Goal: Task Accomplishment & Management: Complete application form

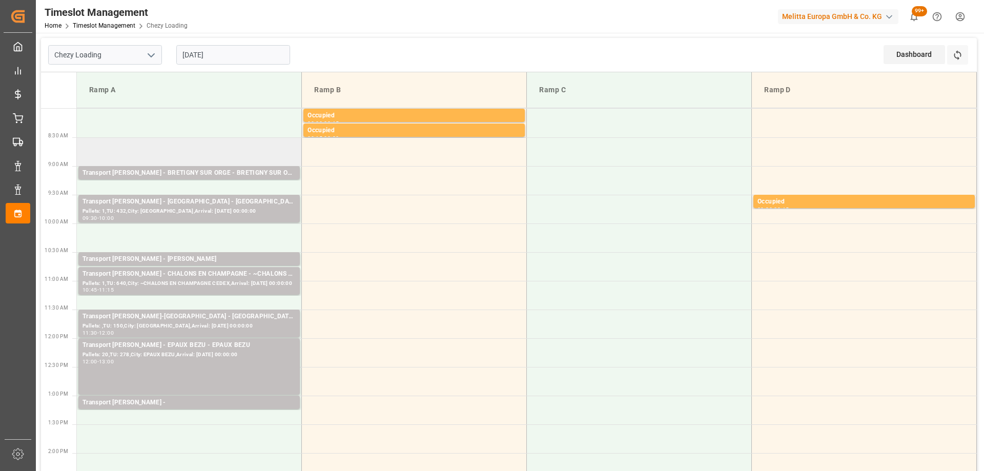
scroll to position [51, 0]
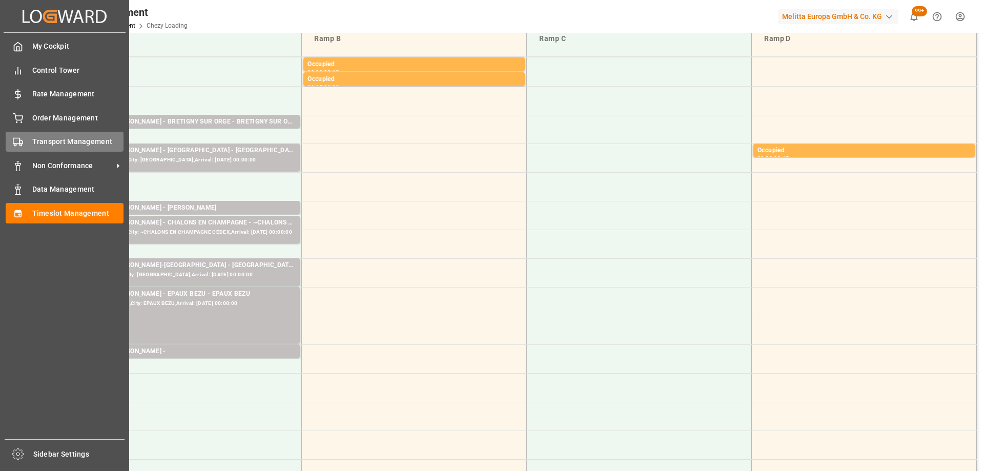
click at [64, 141] on span "Transport Management" at bounding box center [78, 141] width 92 height 11
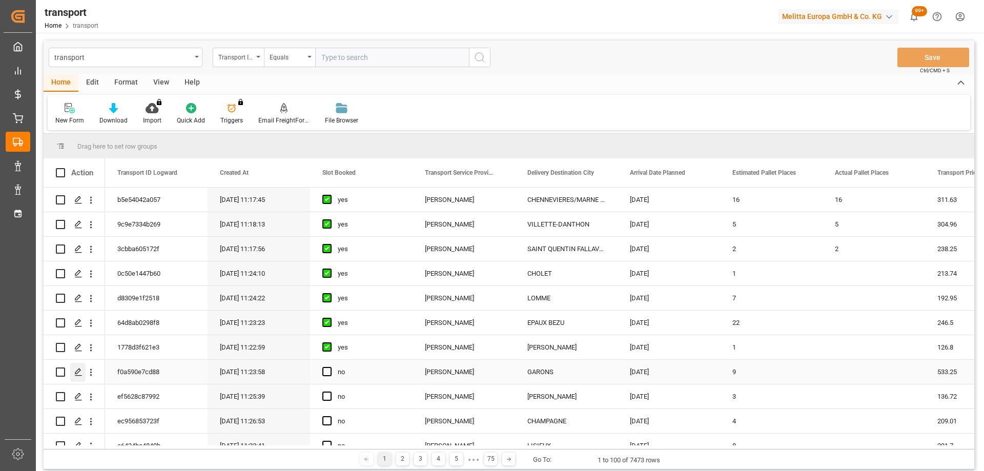
click at [77, 370] on icon "Press SPACE to select this row." at bounding box center [78, 372] width 8 height 8
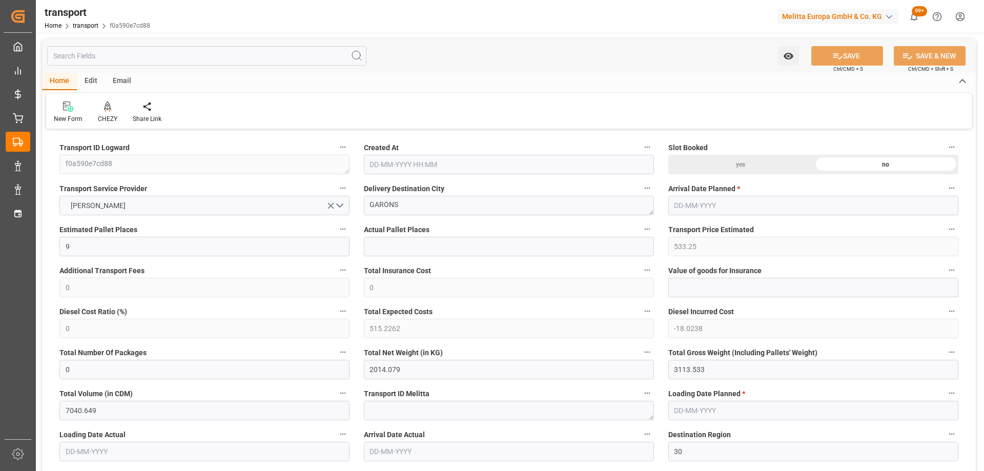
type input "[DATE] 11:23"
type input "[DATE]"
drag, startPoint x: 413, startPoint y: 200, endPoint x: 342, endPoint y: 200, distance: 70.7
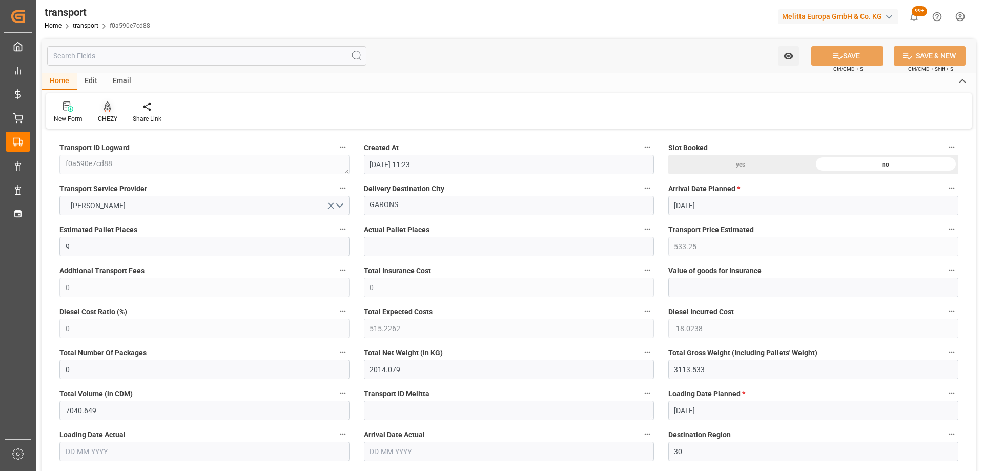
click at [107, 116] on div "CHEZY" at bounding box center [107, 118] width 19 height 9
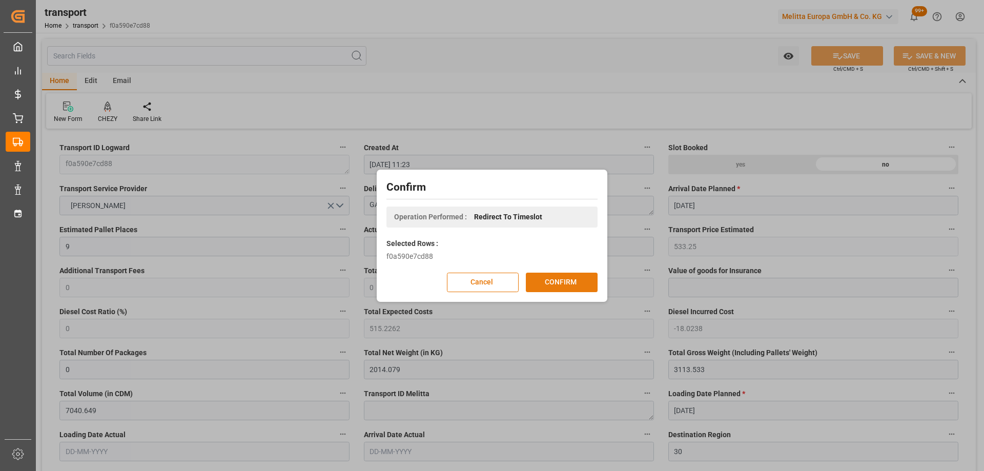
click at [553, 284] on button "CONFIRM" at bounding box center [562, 282] width 72 height 19
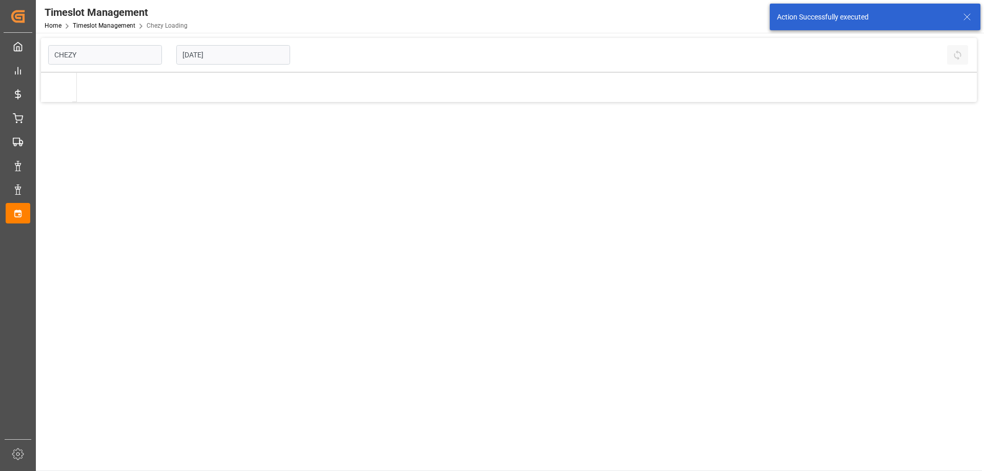
type input "Chezy Loading"
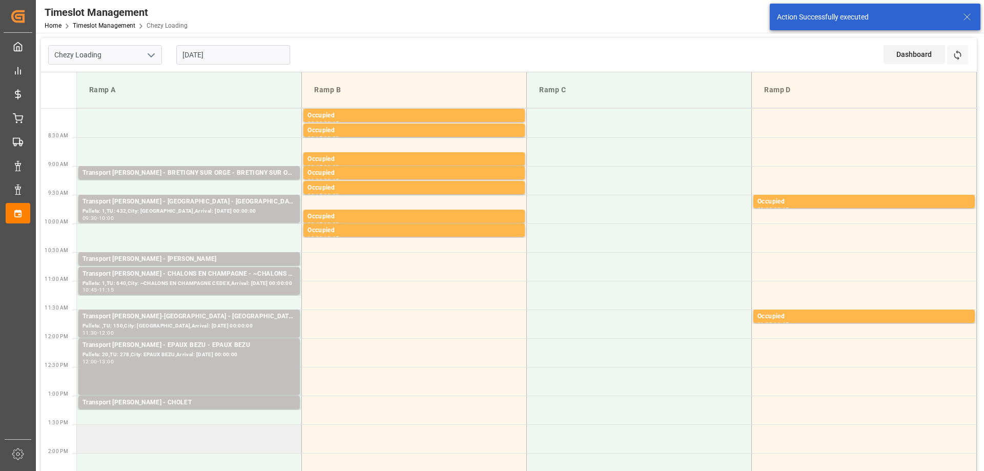
click at [134, 434] on td at bounding box center [189, 438] width 225 height 29
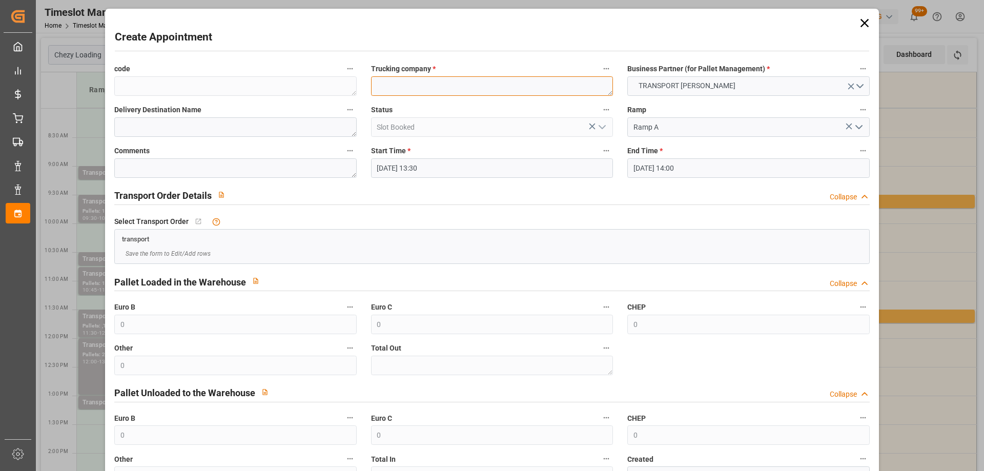
paste textarea "GARONS"
type textarea "GARONS"
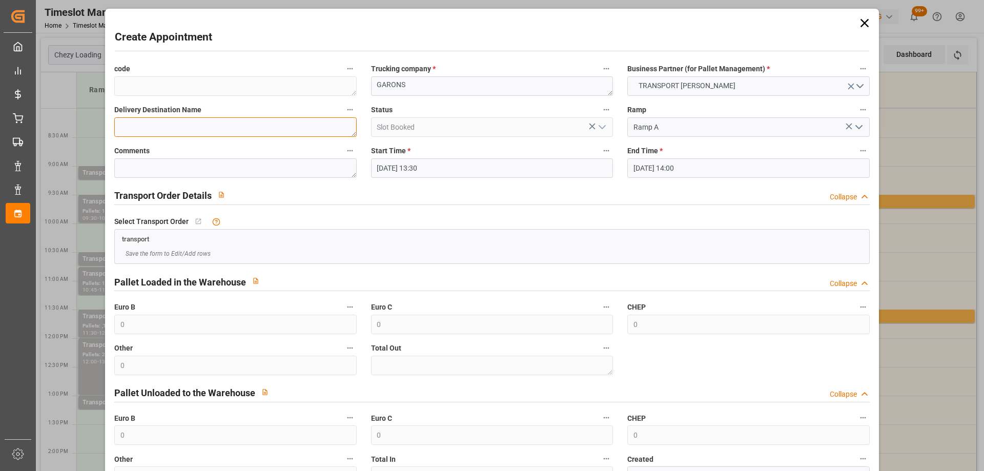
paste textarea "GARONS"
type textarea "GARONS"
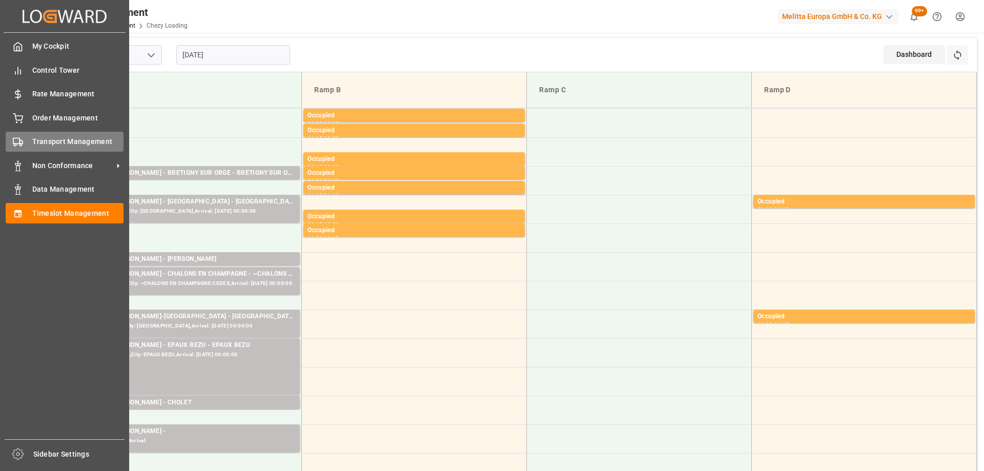
click at [55, 139] on span "Transport Management" at bounding box center [78, 141] width 92 height 11
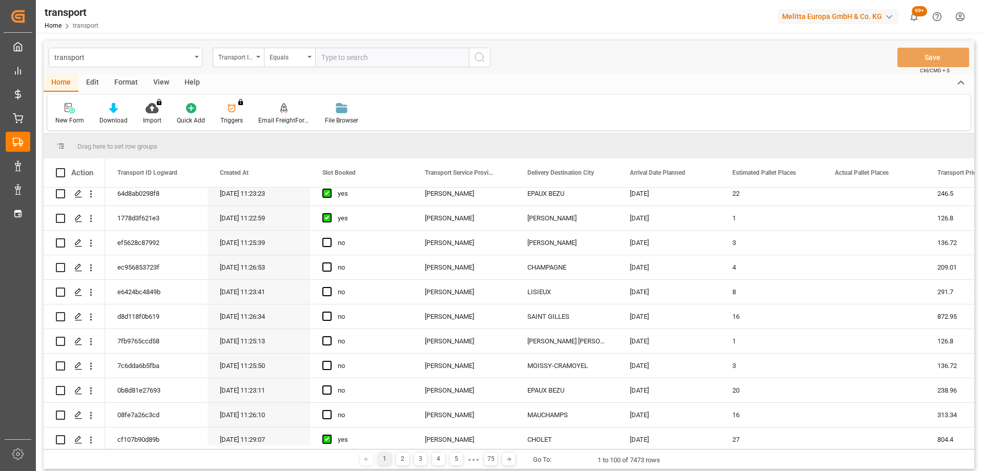
scroll to position [205, 0]
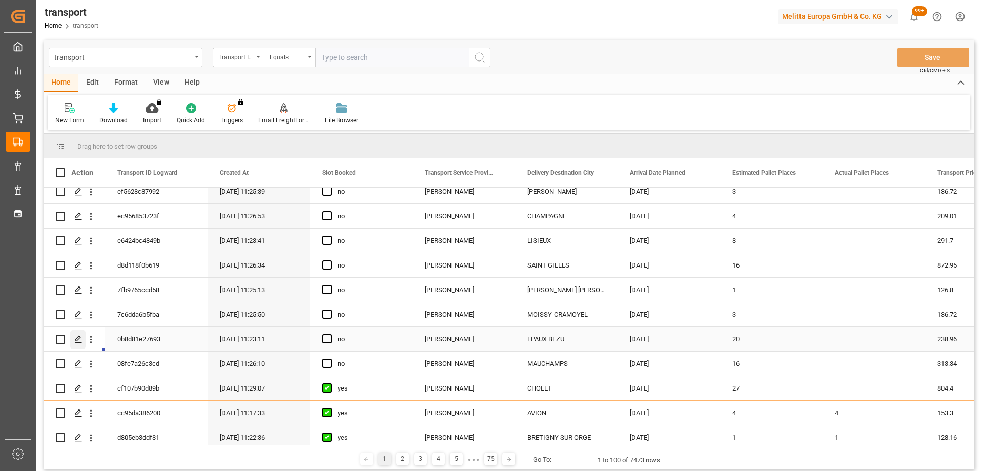
click at [78, 339] on icon "Press SPACE to select this row." at bounding box center [78, 339] width 8 height 8
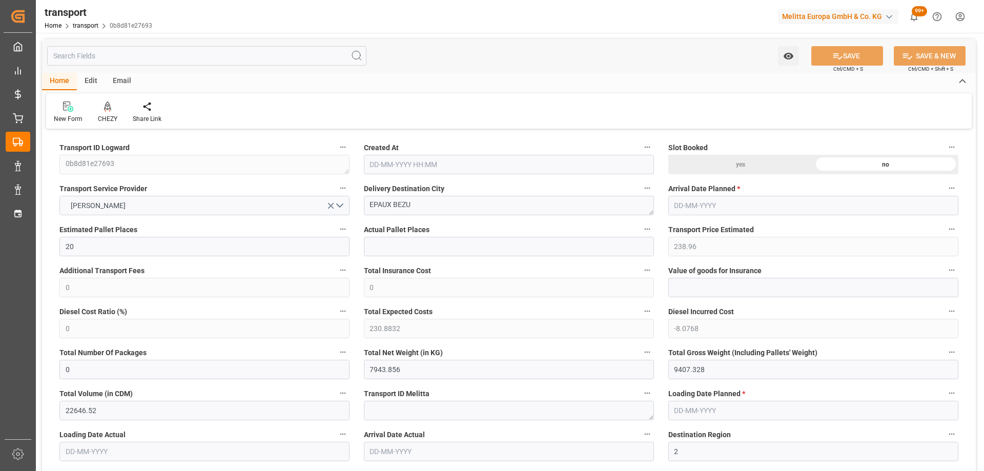
type input "20"
type input "238.96"
type input "0"
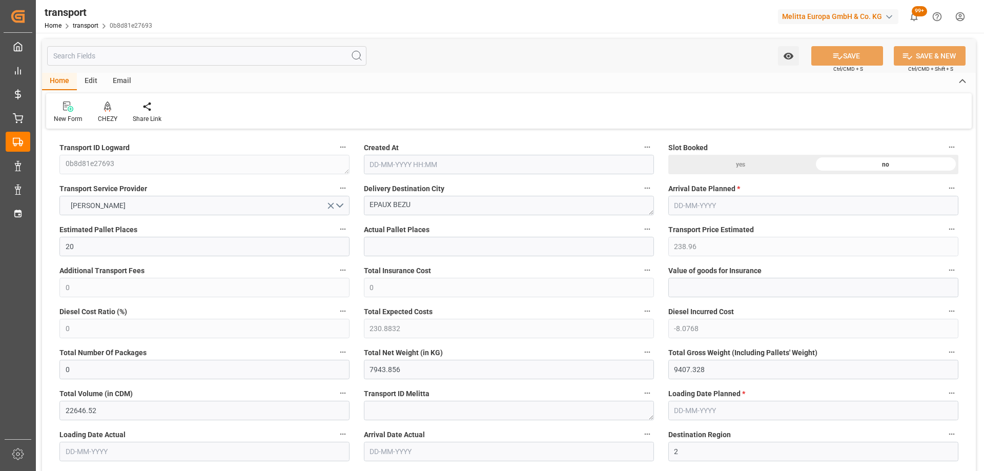
type input "230.8832"
type input "-8.0768"
type input "0"
type input "7943.856"
type input "9407.328"
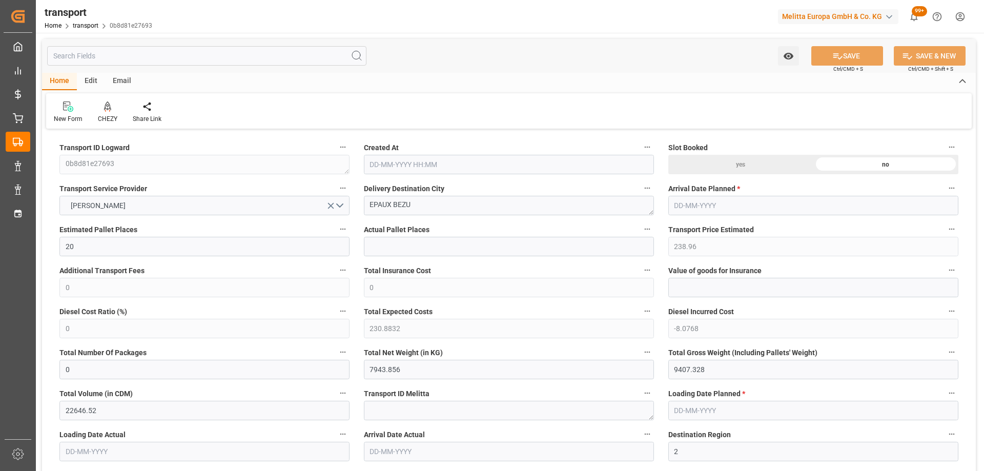
type input "22646.52"
type input "2"
type input "13"
type input "945"
type input "22"
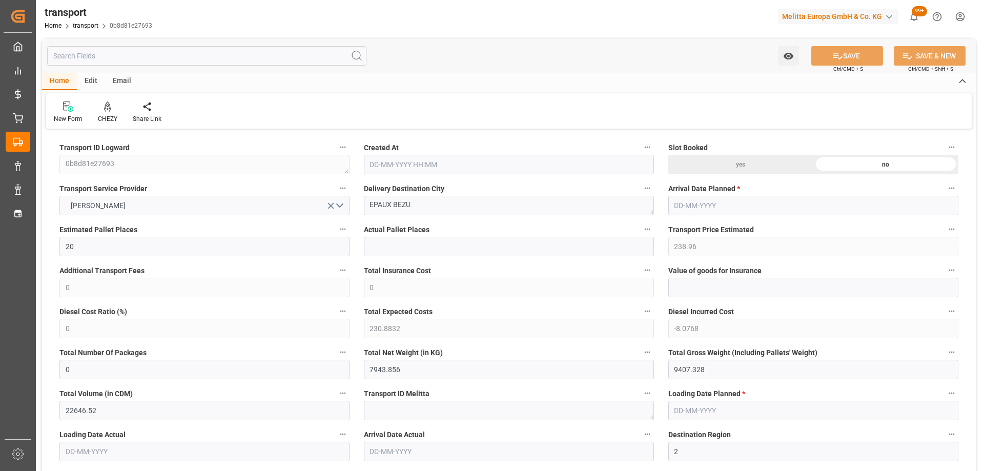
type input "101"
type input "8462.112"
type input "0"
type input "4710.8598"
type input "0"
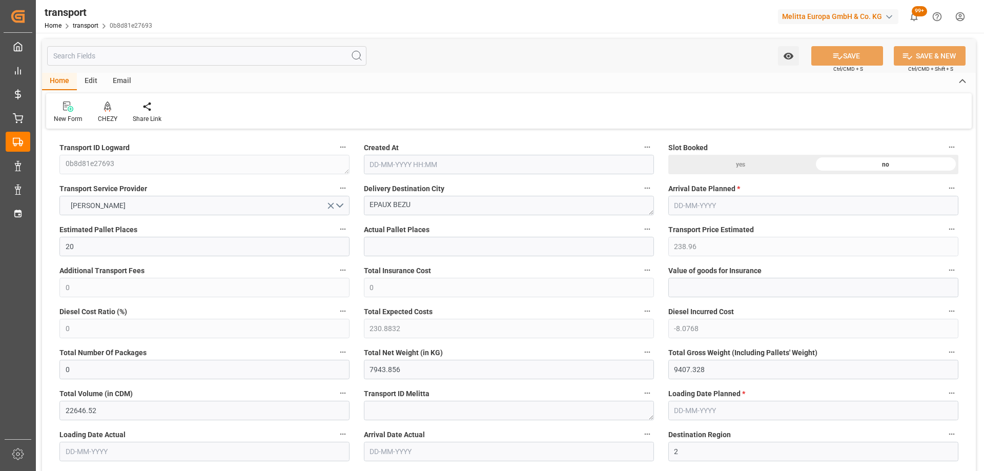
type input "0"
type input "21"
type input "35"
type input "[DATE] 11:23"
type input "[DATE]"
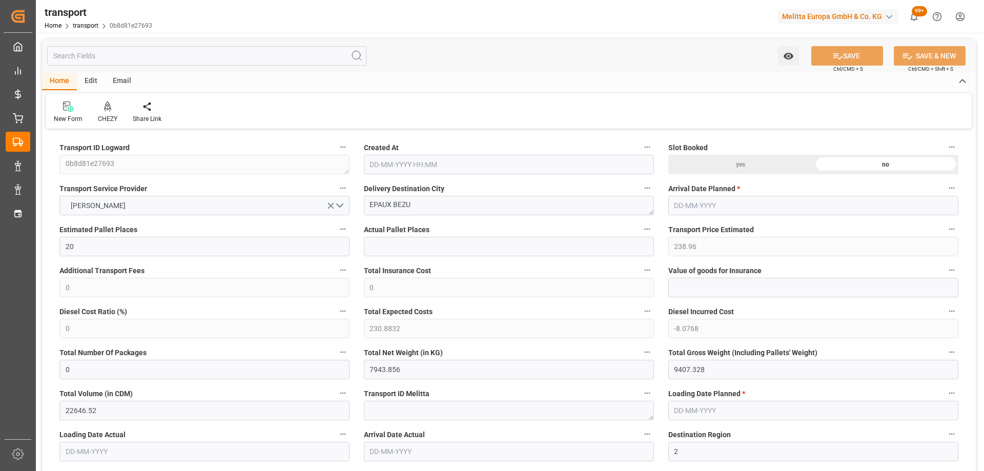
type input "[DATE]"
drag, startPoint x: 454, startPoint y: 209, endPoint x: 367, endPoint y: 209, distance: 86.6
click at [367, 209] on textarea "EPAUX BEZU" at bounding box center [509, 205] width 290 height 19
click at [110, 113] on div "CHEZY" at bounding box center [107, 112] width 35 height 23
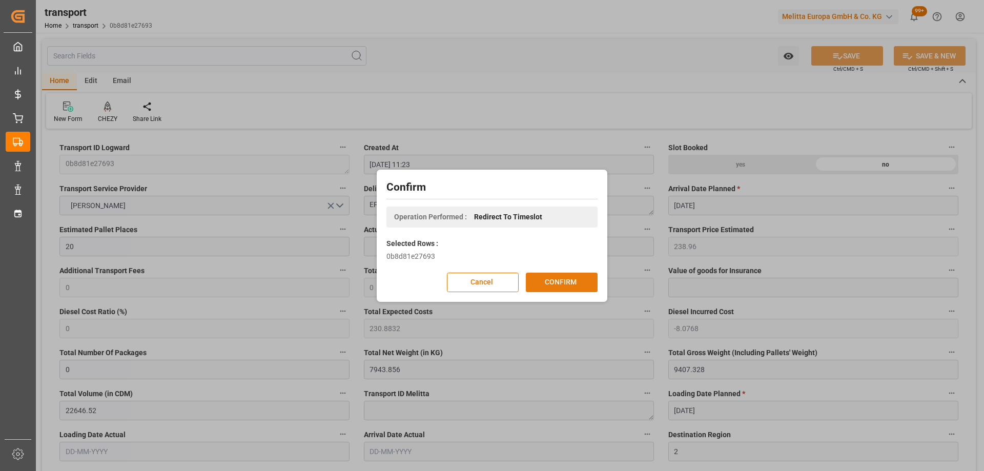
click at [553, 283] on button "CONFIRM" at bounding box center [562, 282] width 72 height 19
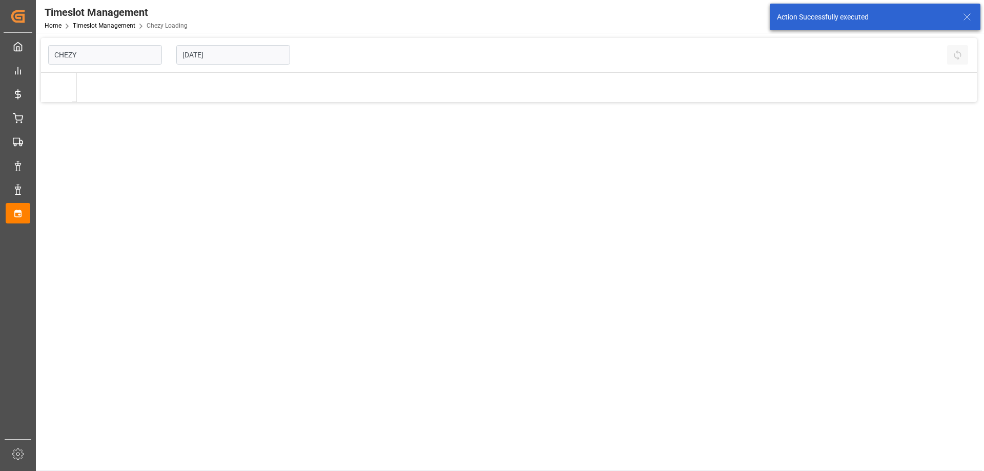
type input "Chezy Loading"
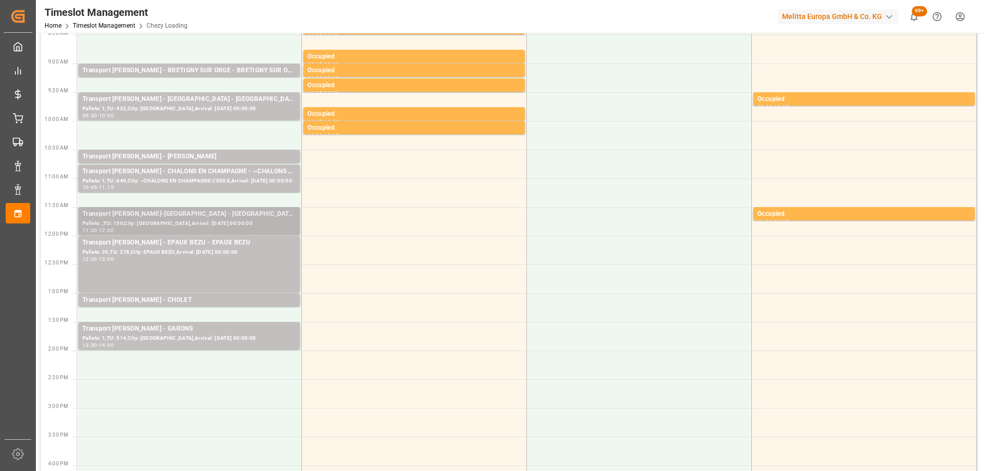
scroll to position [154, 0]
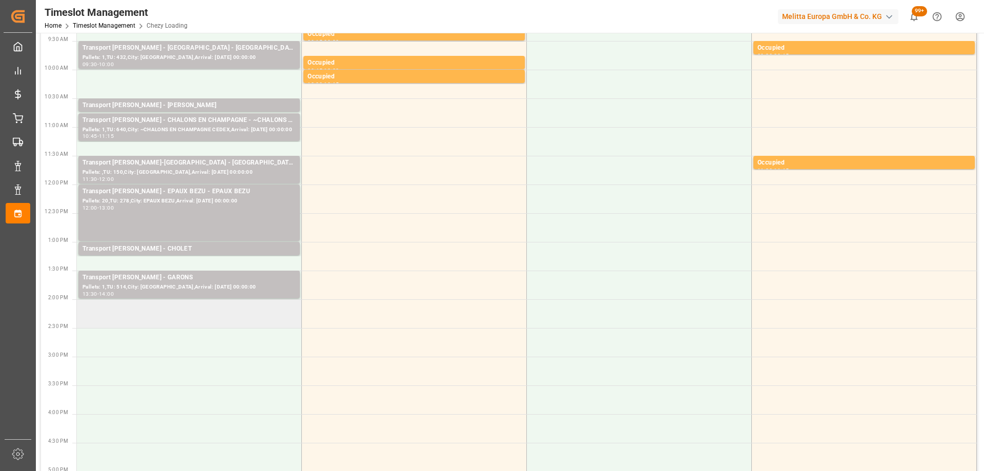
click at [197, 324] on td at bounding box center [189, 313] width 225 height 29
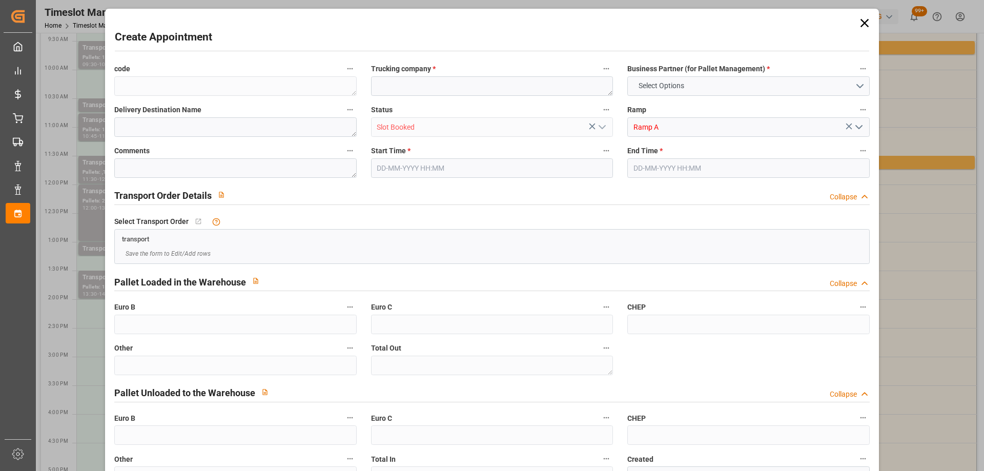
type input "0"
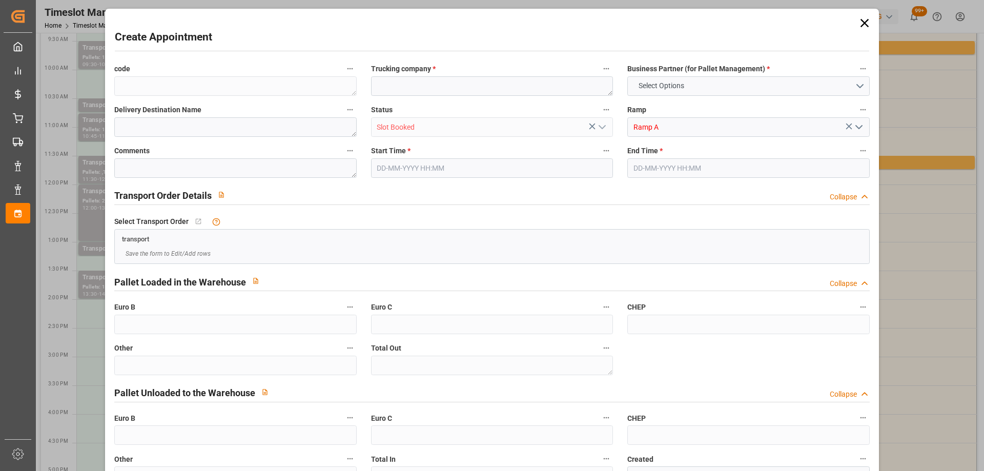
type input "0"
type input "08-09-2025 14:00"
type input "08-09-2025 15:00"
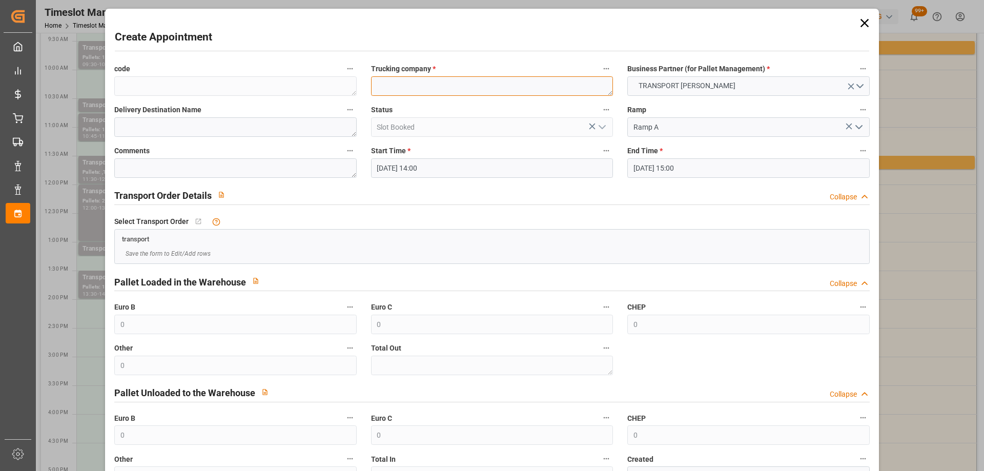
paste textarea "EPAUX BEZU"
type textarea "EPAUX BEZU"
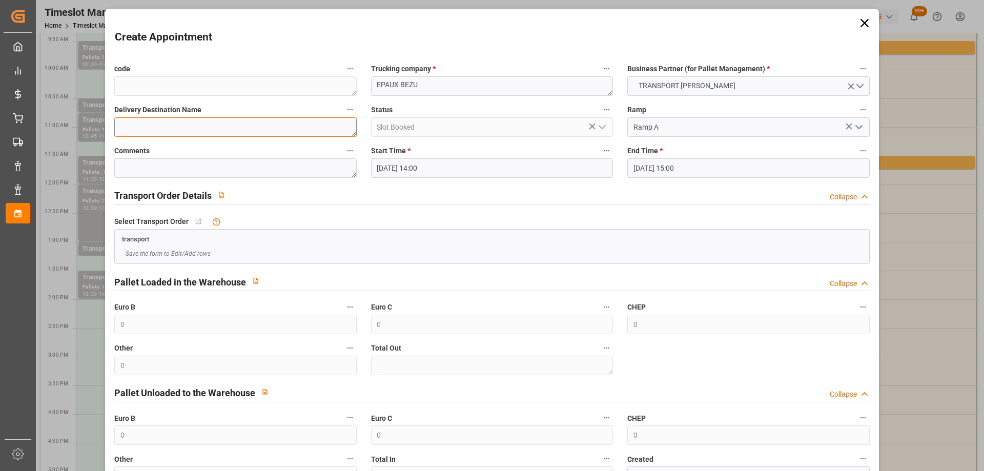
paste textarea "EPAUX BEZU"
type textarea "EPAUX BEZU"
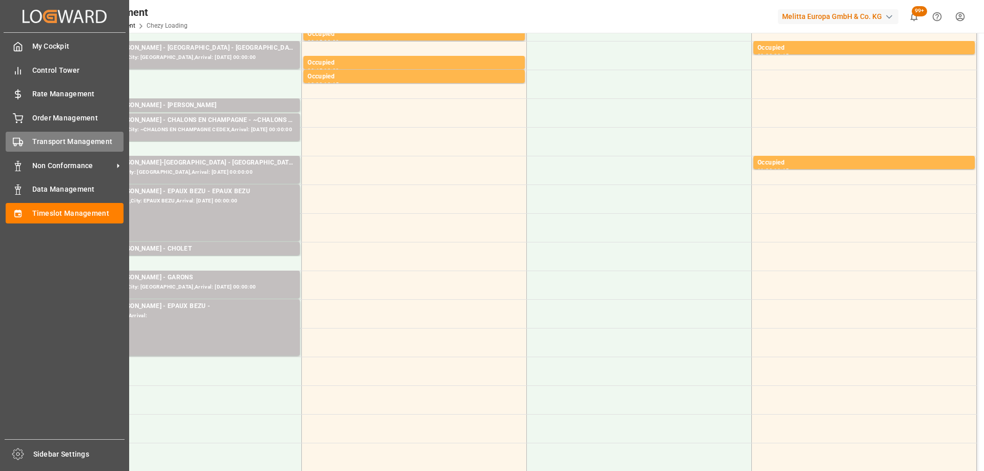
click at [72, 138] on span "Transport Management" at bounding box center [78, 141] width 92 height 11
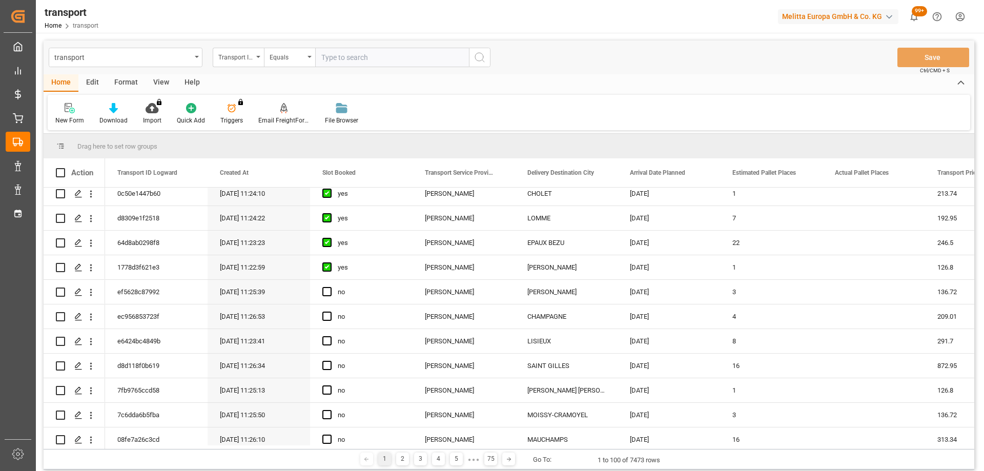
scroll to position [205, 0]
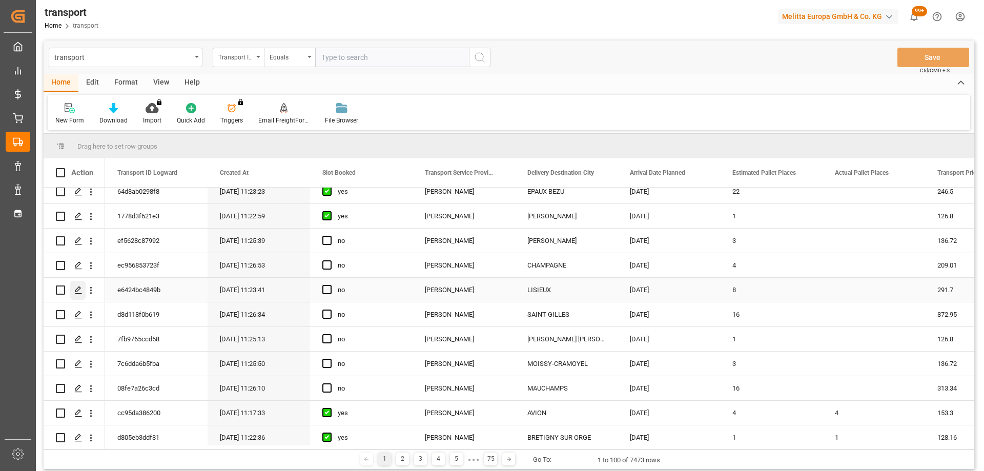
click at [75, 289] on icon "Press SPACE to select this row." at bounding box center [78, 290] width 8 height 8
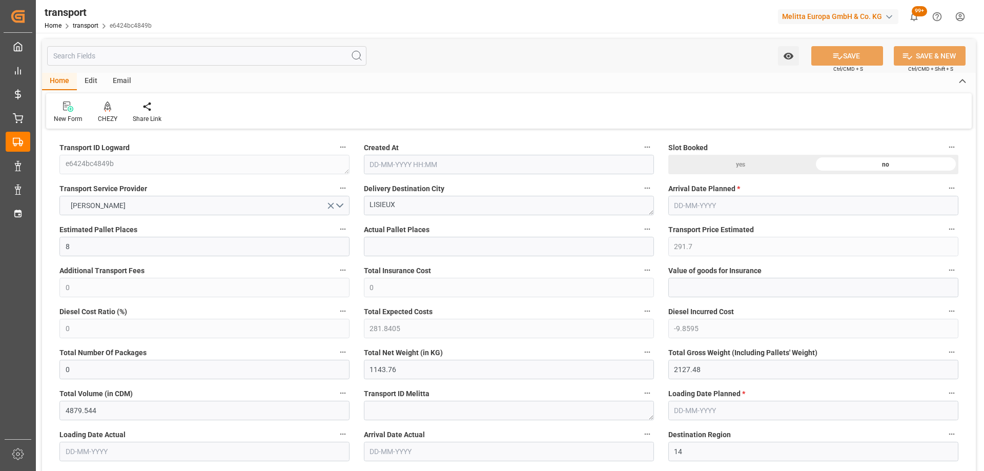
type input "8"
type input "291.7"
type input "0"
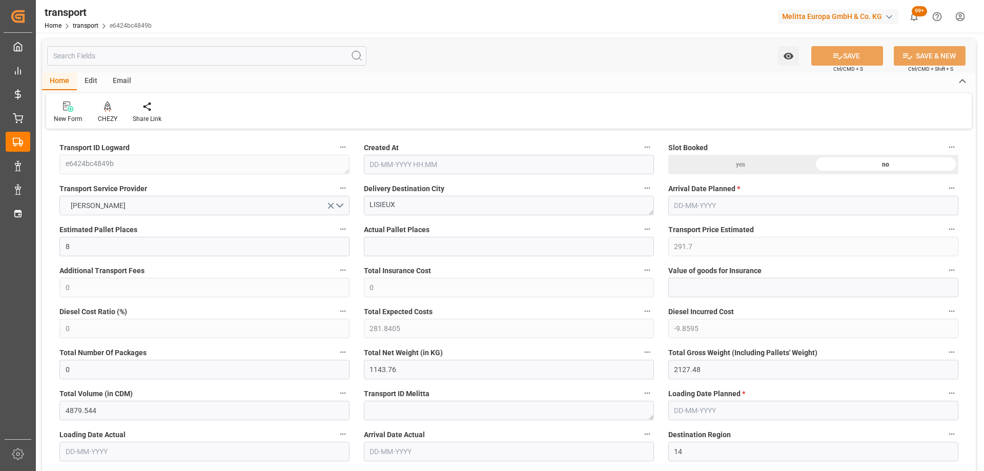
type input "281.8405"
type input "-9.8595"
type input "0"
type input "1143.76"
type input "2127.48"
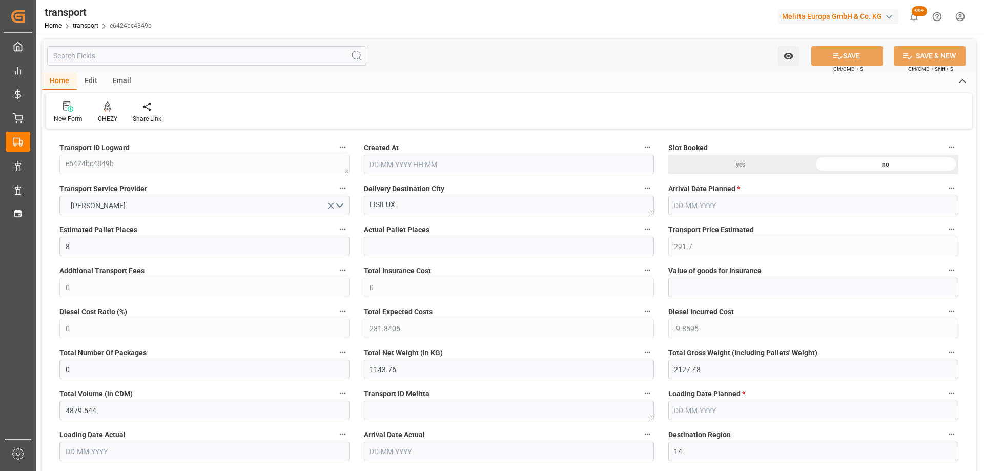
type input "4879.544"
type input "14"
type input "0"
type input "420"
type input "32"
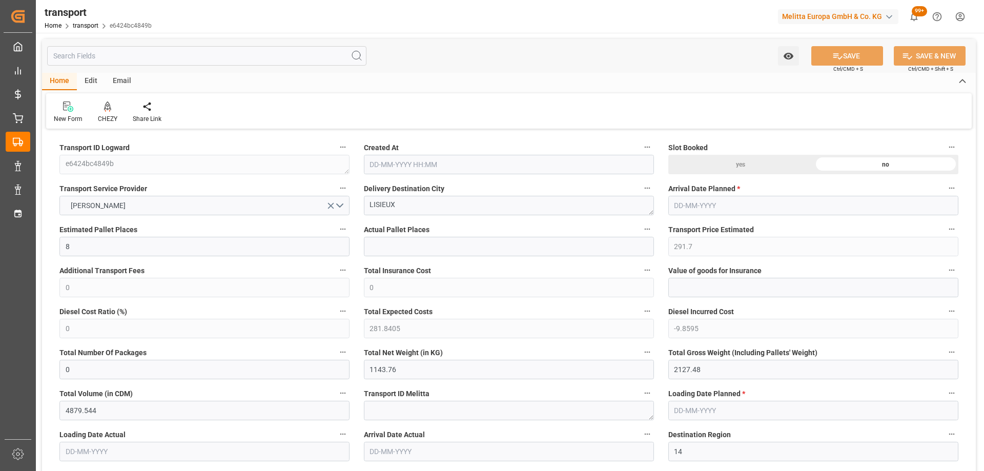
type input "101"
type input "1391.48"
type input "0"
type input "4710.8598"
type input "0"
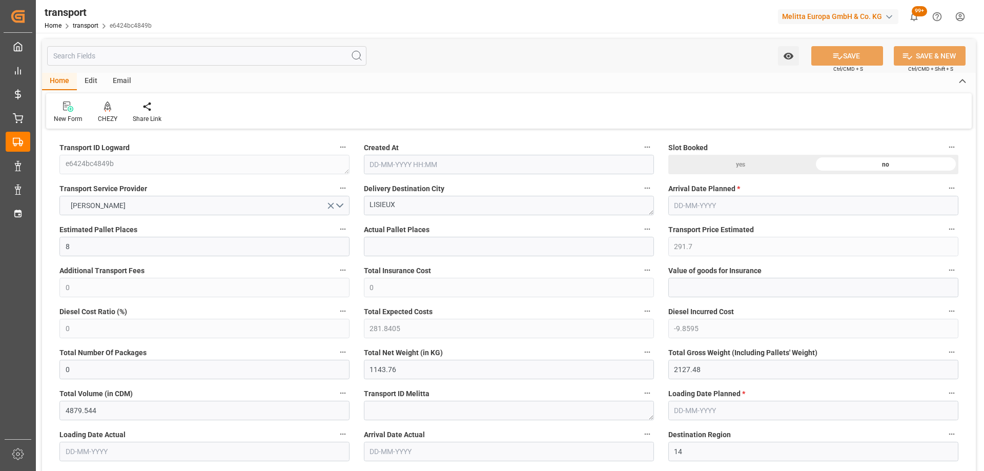
type input "0"
type input "21"
type input "35"
type input "[DATE] 11:23"
type input "[DATE]"
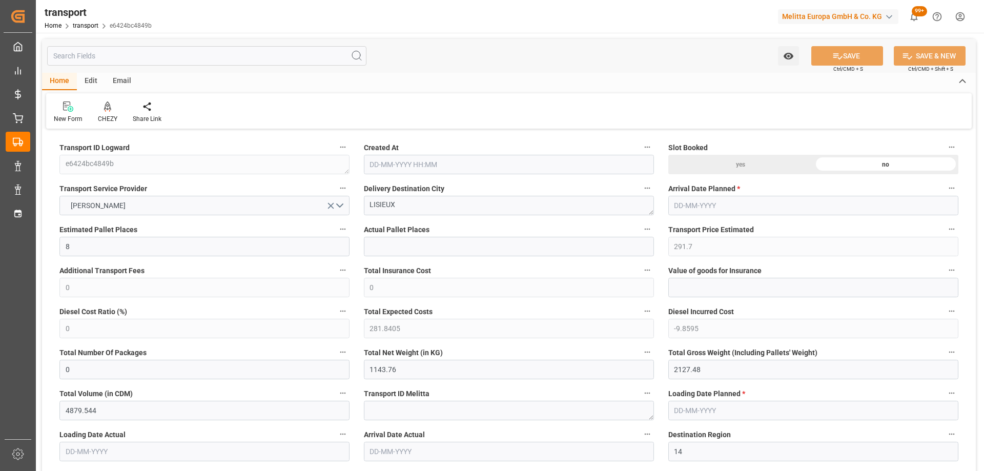
type input "[DATE]"
drag, startPoint x: 412, startPoint y: 206, endPoint x: 349, endPoint y: 205, distance: 63.1
click at [112, 113] on div "CHEZY" at bounding box center [107, 112] width 35 height 23
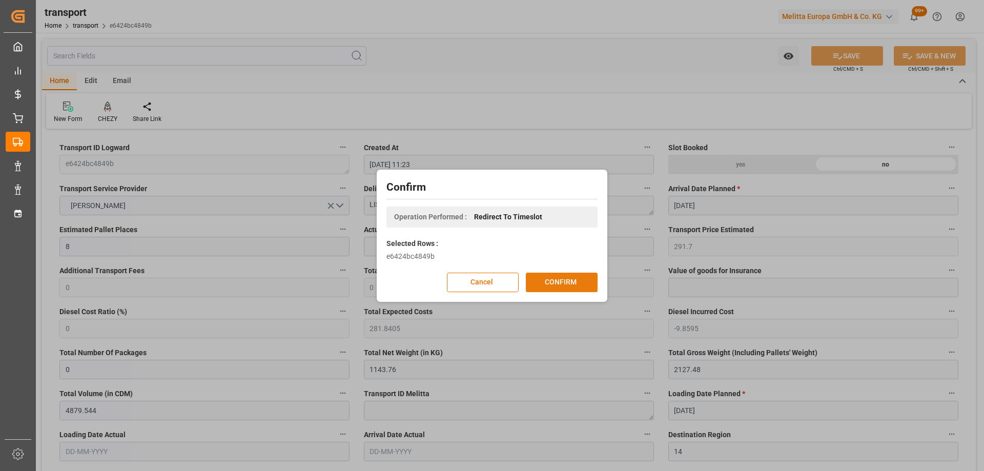
click at [578, 282] on button "CONFIRM" at bounding box center [562, 282] width 72 height 19
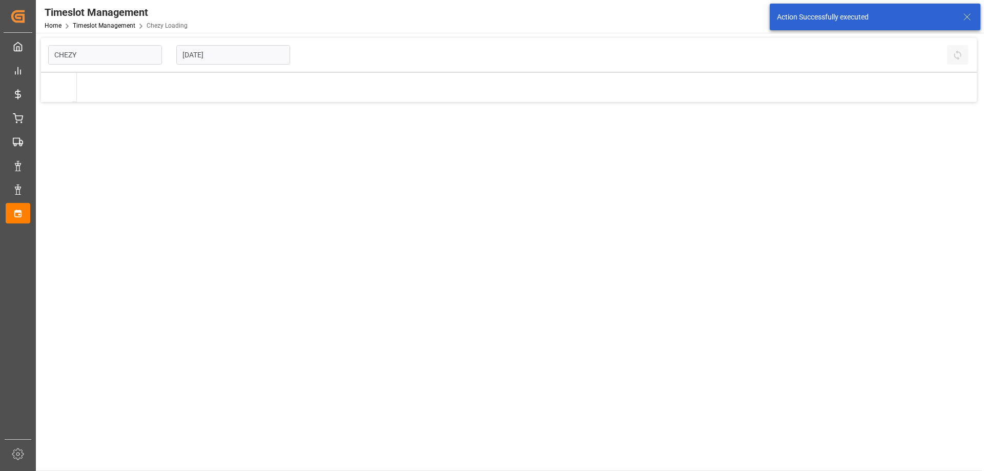
type input "Chezy Loading"
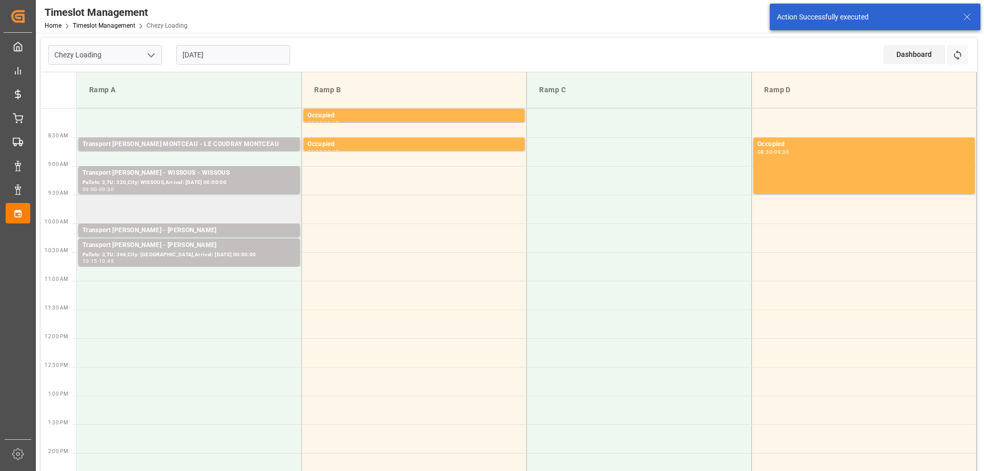
click at [176, 207] on td at bounding box center [189, 209] width 225 height 29
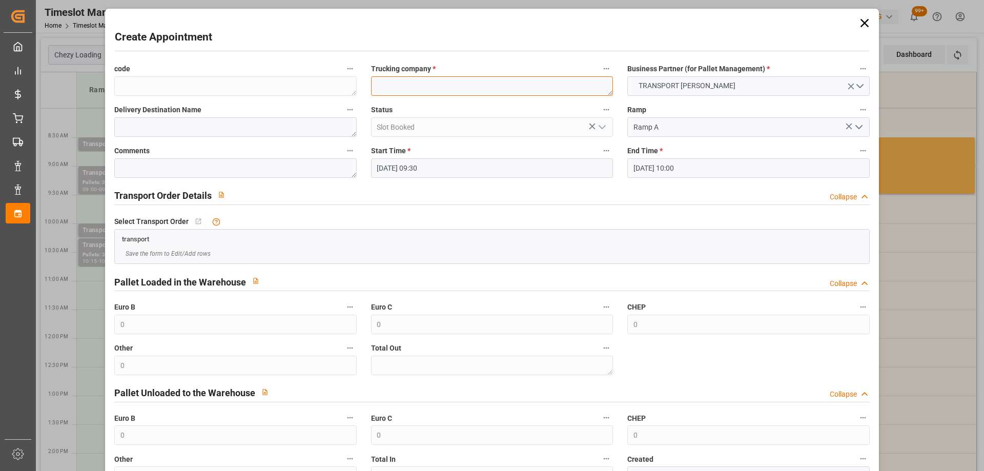
paste textarea "LISIEUX"
type textarea "LISIEUX"
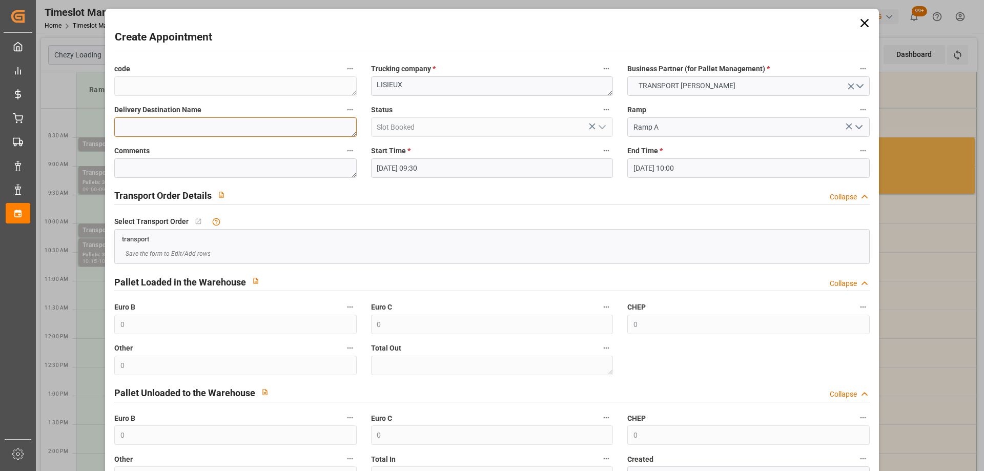
paste textarea "LISIEUX"
type textarea "LISIEUX"
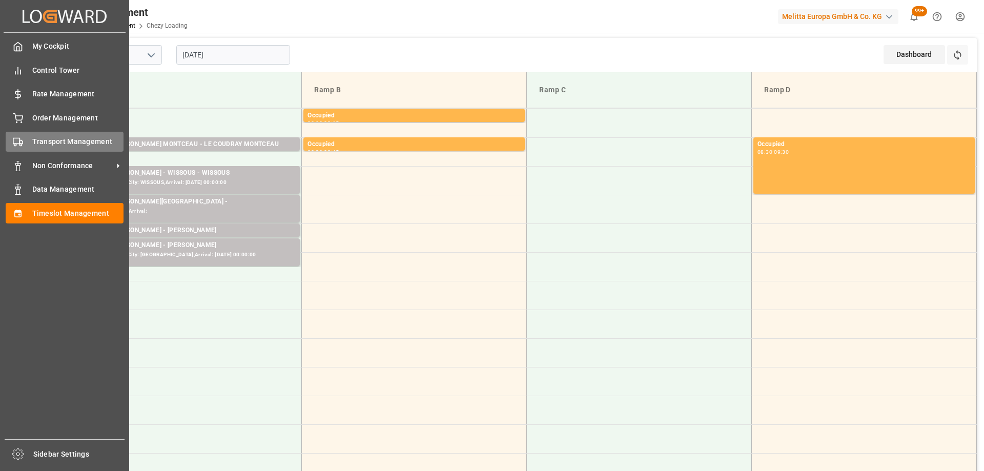
click at [56, 144] on span "Transport Management" at bounding box center [78, 141] width 92 height 11
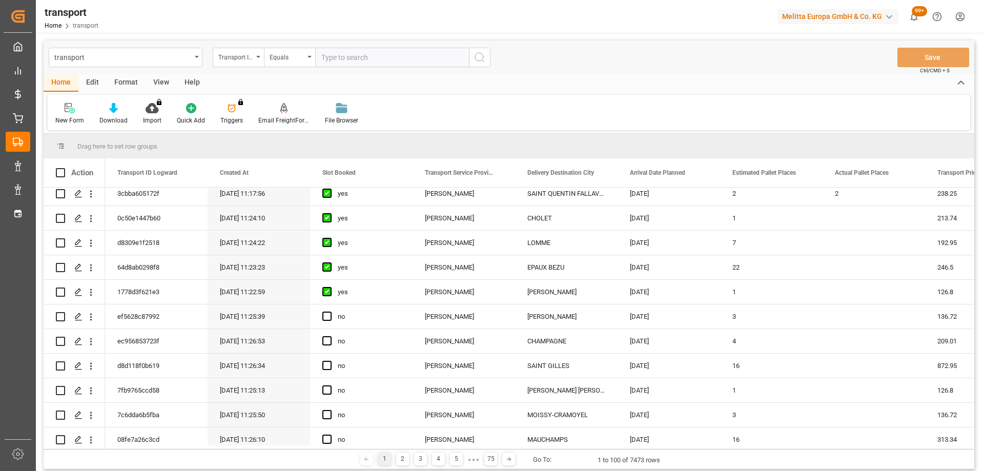
scroll to position [205, 0]
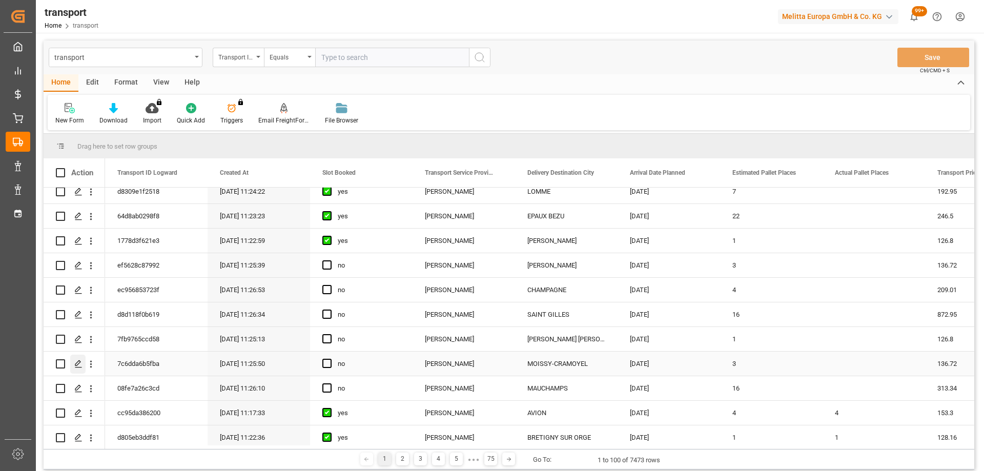
click at [76, 362] on icon "Press SPACE to select this row." at bounding box center [78, 364] width 8 height 8
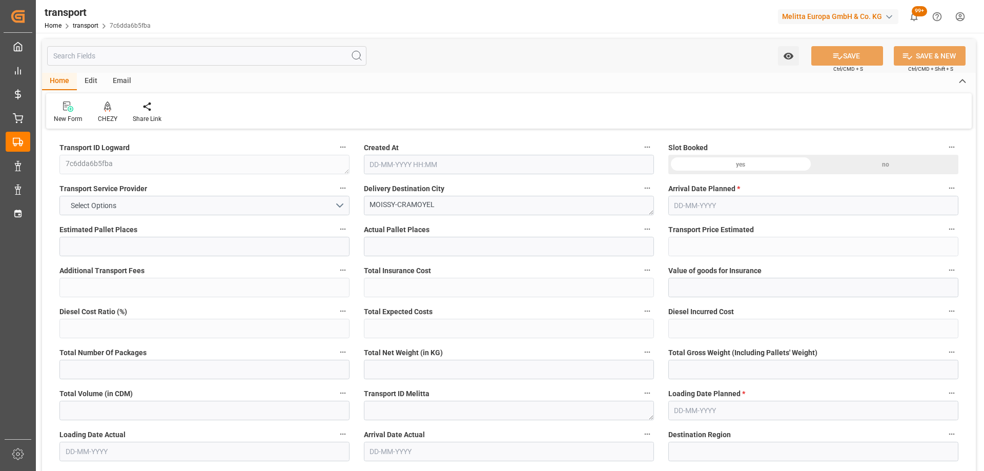
type input "3"
type input "136.72"
type input "0"
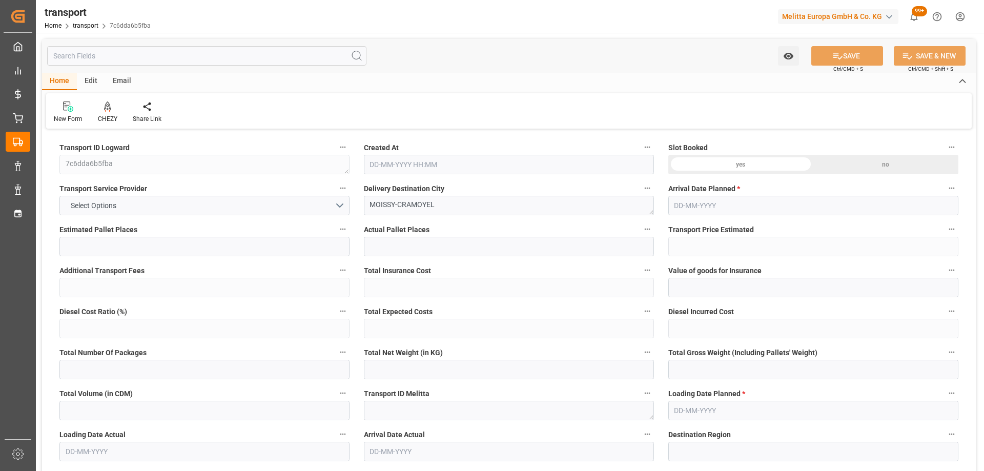
type input "132.0989"
type input "-4.6211"
type input "0"
type input "815.472"
type input "1108"
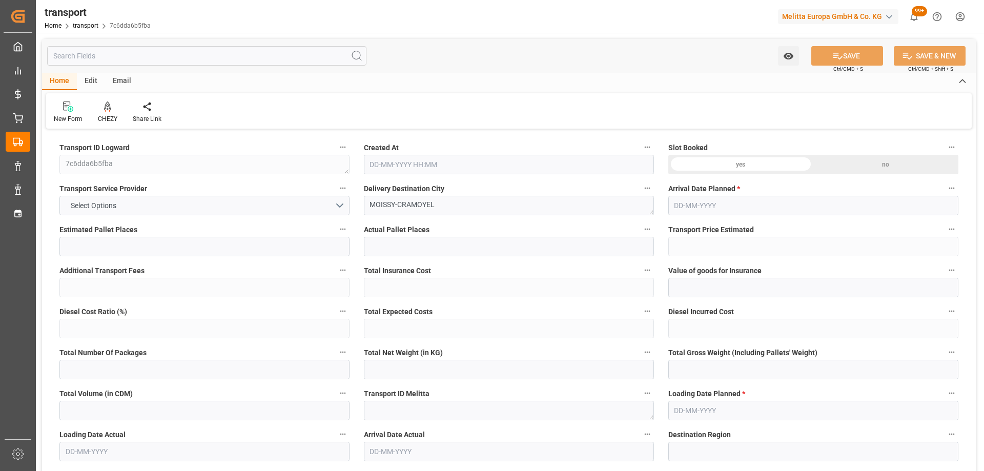
type input "3643.584"
type input "77"
type input "2"
type input "160"
type input "3"
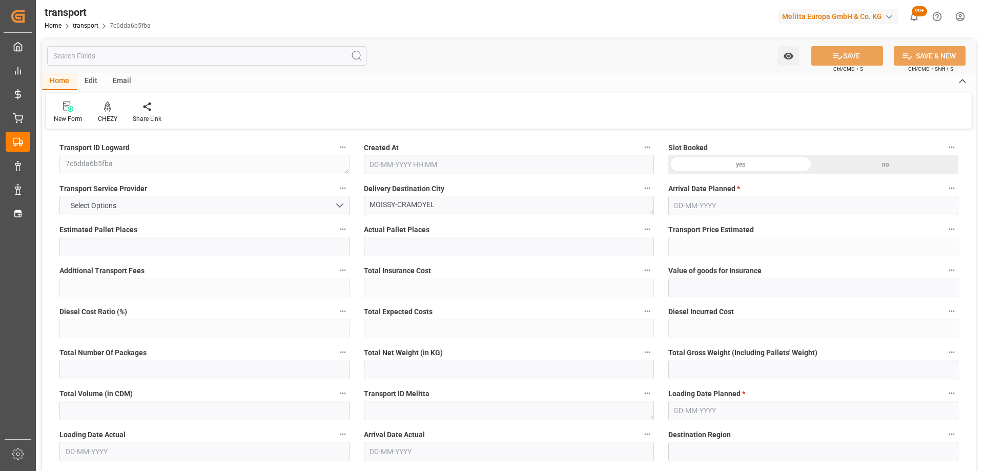
type input "101"
type input "971.76"
type input "0"
type input "4710.8598"
type input "0"
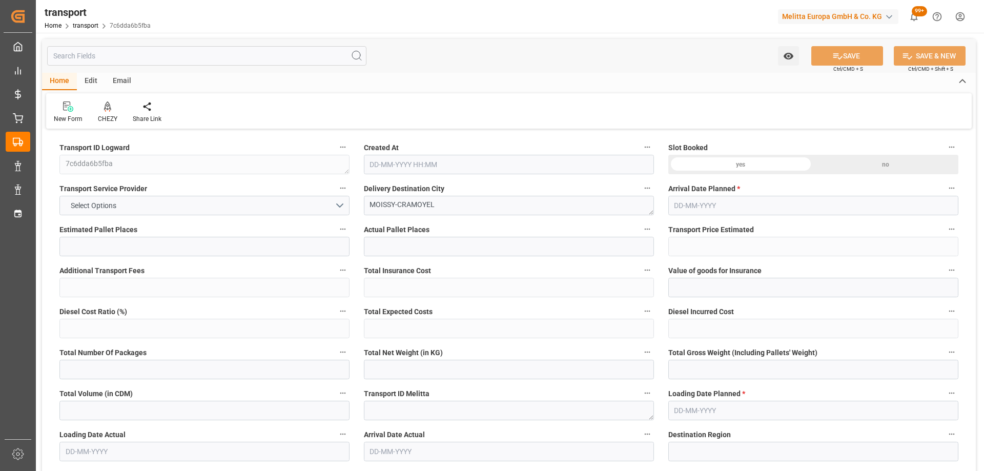
type input "0"
type input "21"
type input "35"
type input "[DATE] 11:25"
type input "[DATE]"
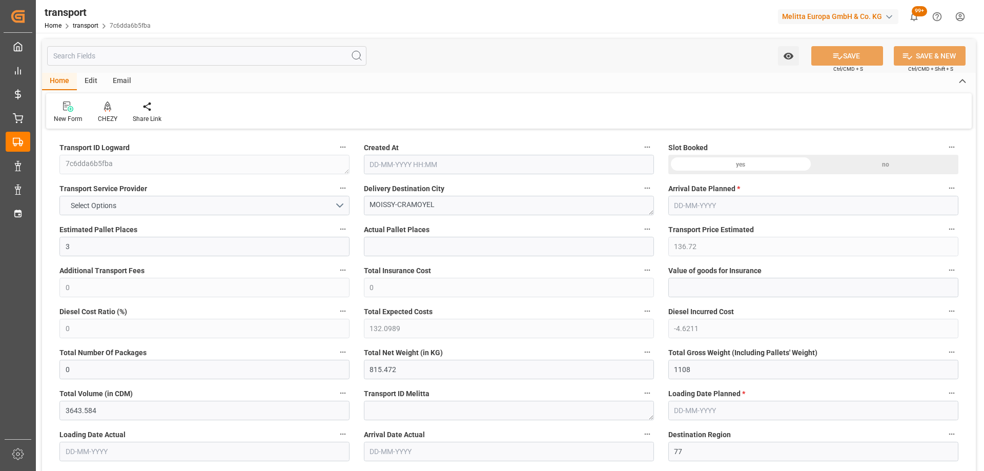
type input "[DATE]"
drag, startPoint x: 464, startPoint y: 200, endPoint x: 355, endPoint y: 195, distance: 109.8
click at [101, 109] on div at bounding box center [107, 106] width 19 height 11
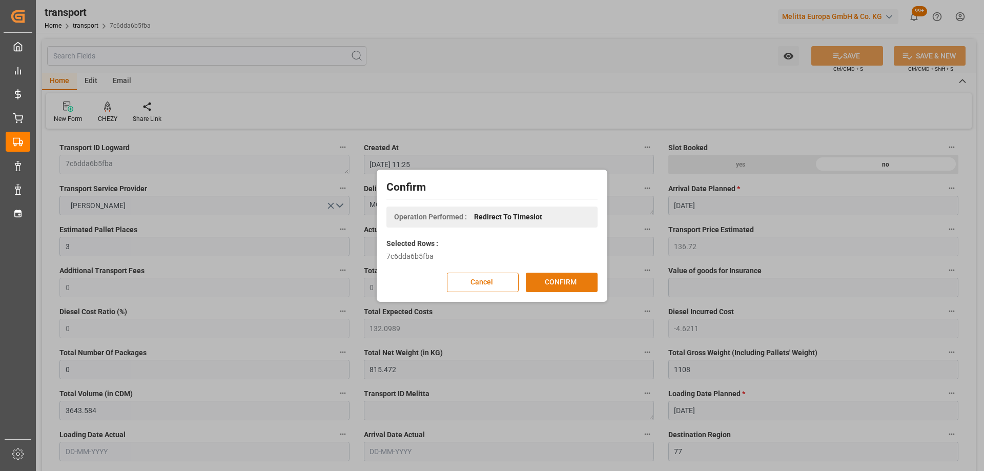
click at [554, 286] on button "CONFIRM" at bounding box center [562, 282] width 72 height 19
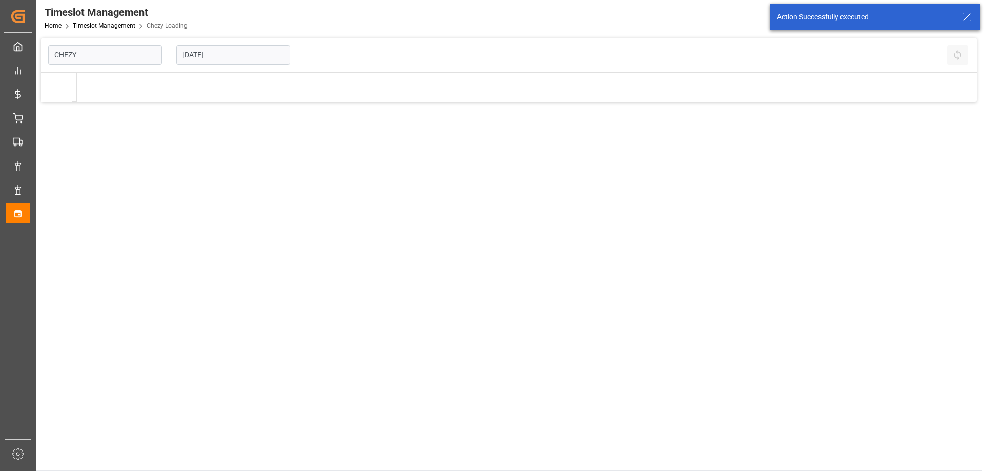
type input "Chezy Loading"
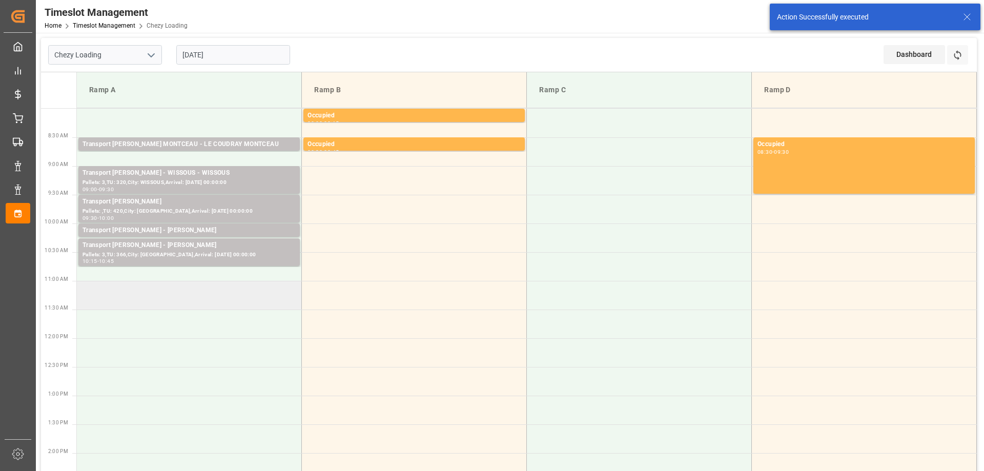
click at [139, 292] on td at bounding box center [189, 295] width 225 height 29
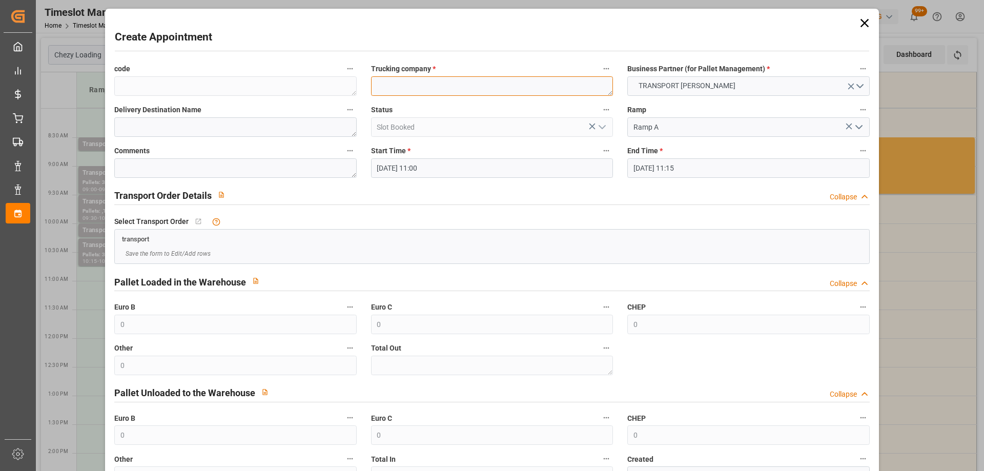
paste textarea "MOISSY-CRAMOYEL"
type textarea "MOISSY-CRAMOYEL"
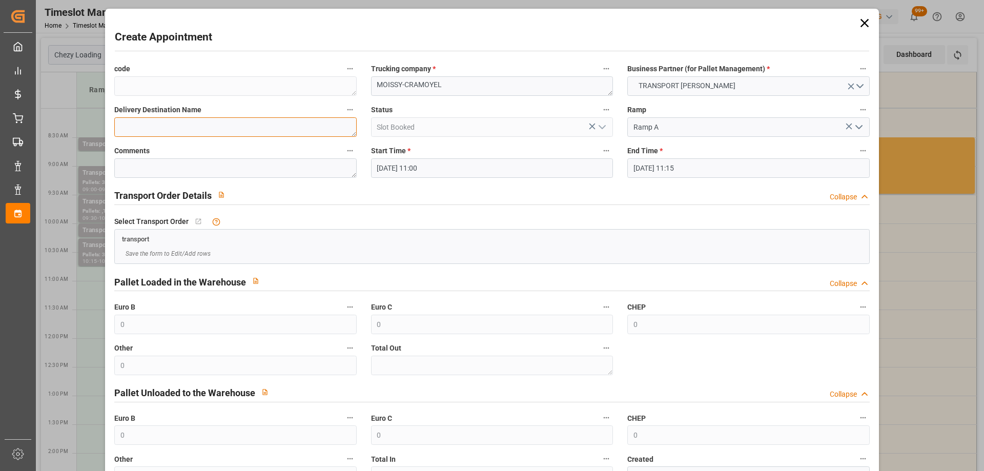
paste textarea "MOISSY-CRAMOYEL"
type textarea "MOISSY-CRAMOYEL"
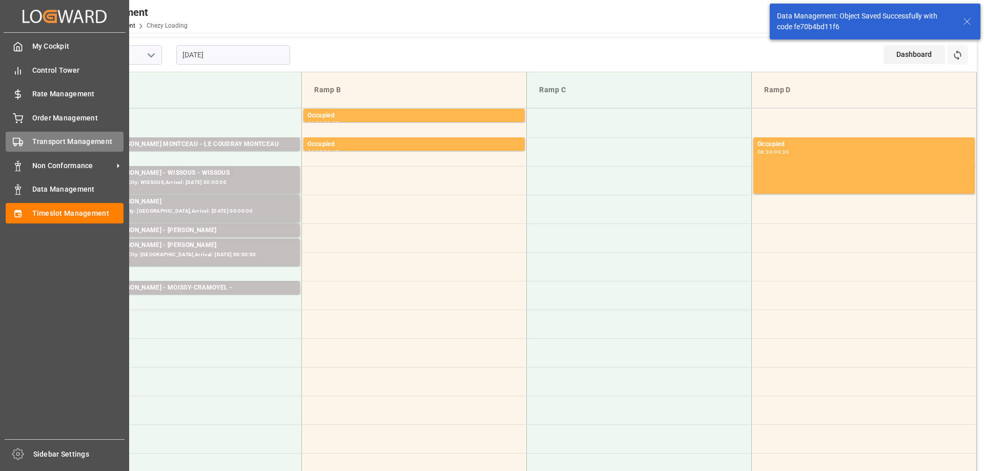
click at [58, 146] on span "Transport Management" at bounding box center [78, 141] width 92 height 11
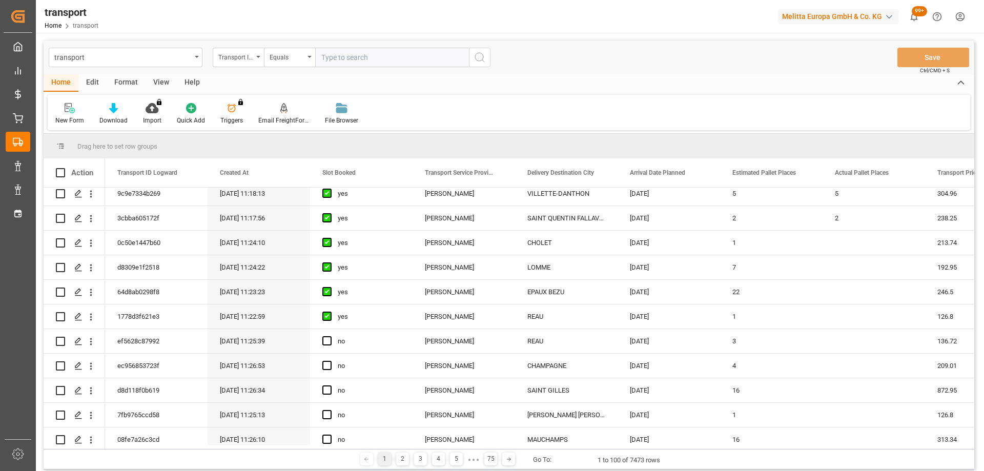
scroll to position [205, 0]
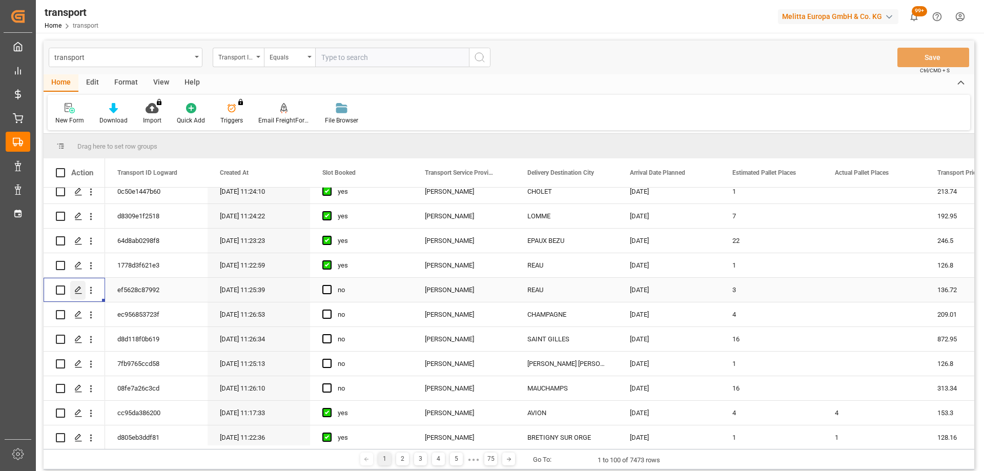
click at [77, 291] on icon "Press SPACE to select this row." at bounding box center [78, 290] width 8 height 8
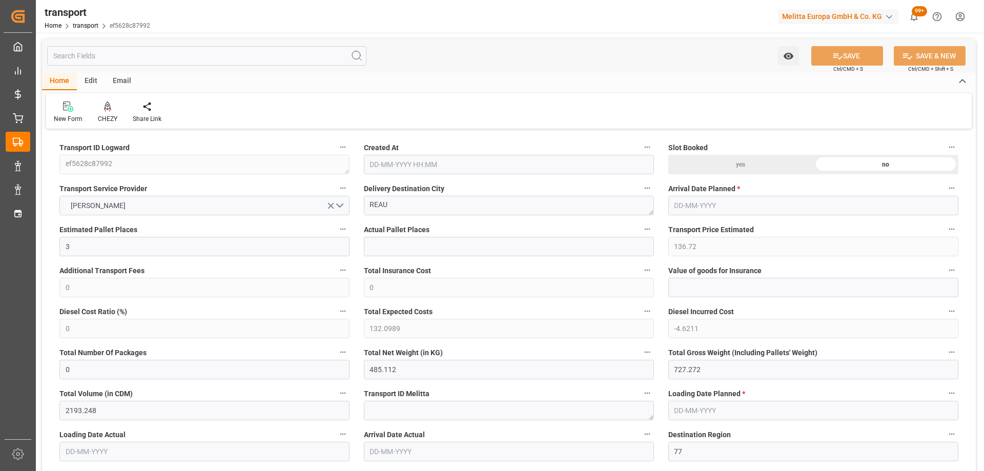
type input "04-09-2025 11:25"
type input "[DATE]"
drag, startPoint x: 417, startPoint y: 202, endPoint x: 329, endPoint y: 202, distance: 88.2
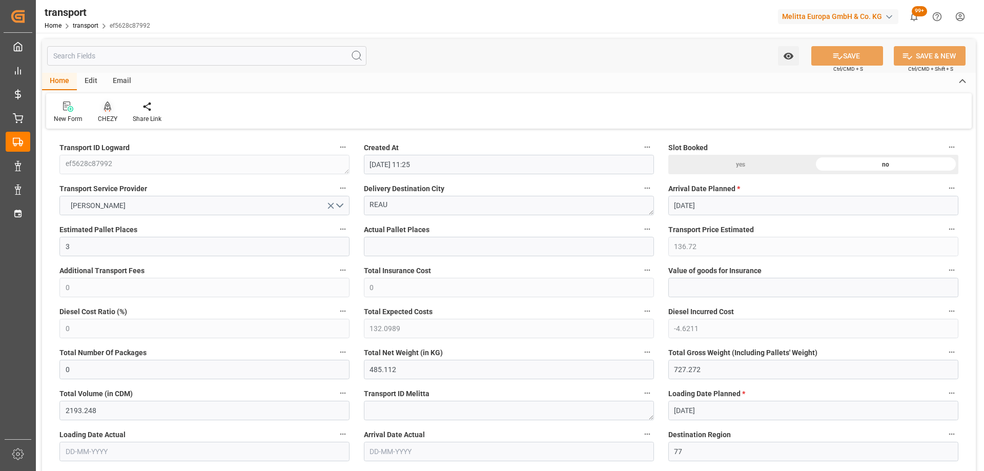
click at [109, 110] on icon at bounding box center [107, 106] width 7 height 10
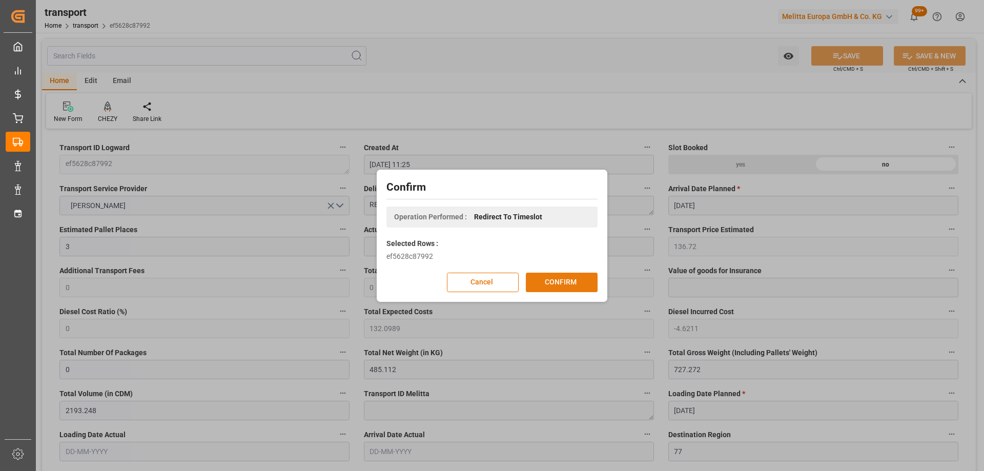
click at [573, 280] on button "CONFIRM" at bounding box center [562, 282] width 72 height 19
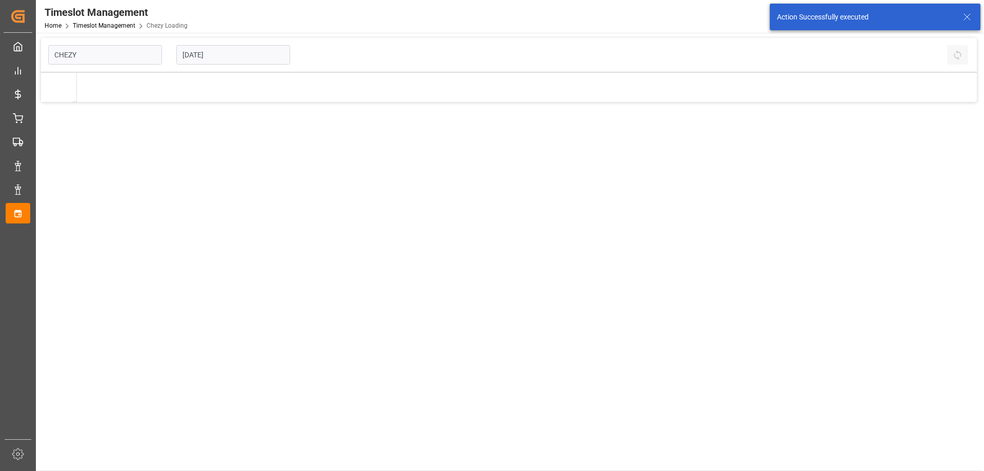
type input "Chezy Loading"
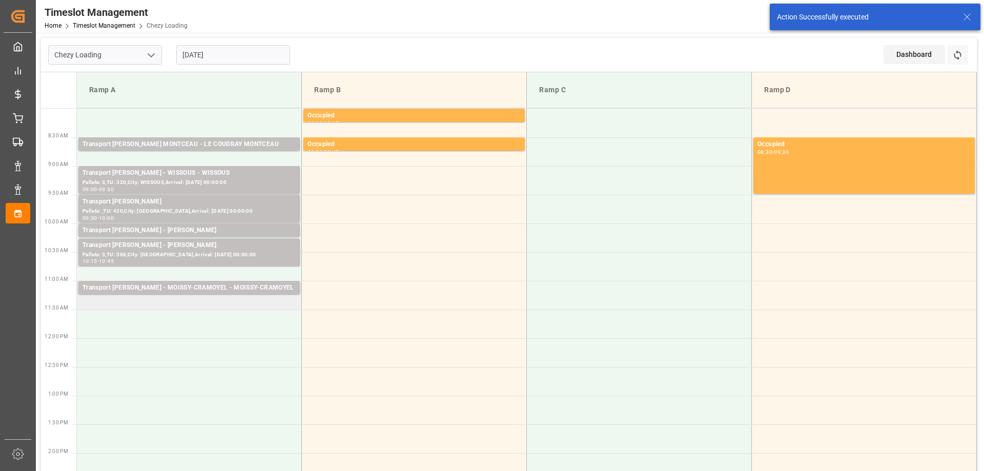
click at [170, 305] on td "Transport Delisle - MOISSY-CRAMOYEL - MOISSY-CRAMOYEL Pallets: 2,TU: 160,City: …" at bounding box center [189, 295] width 225 height 29
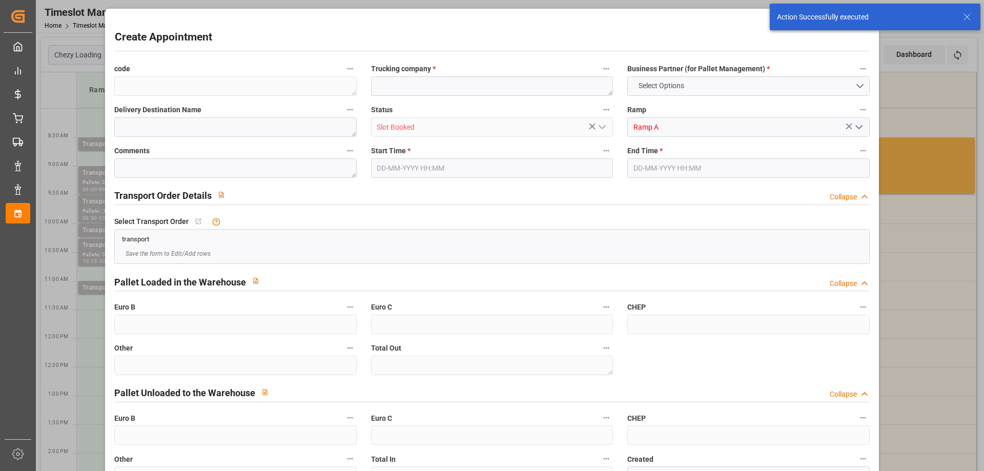
type input "0"
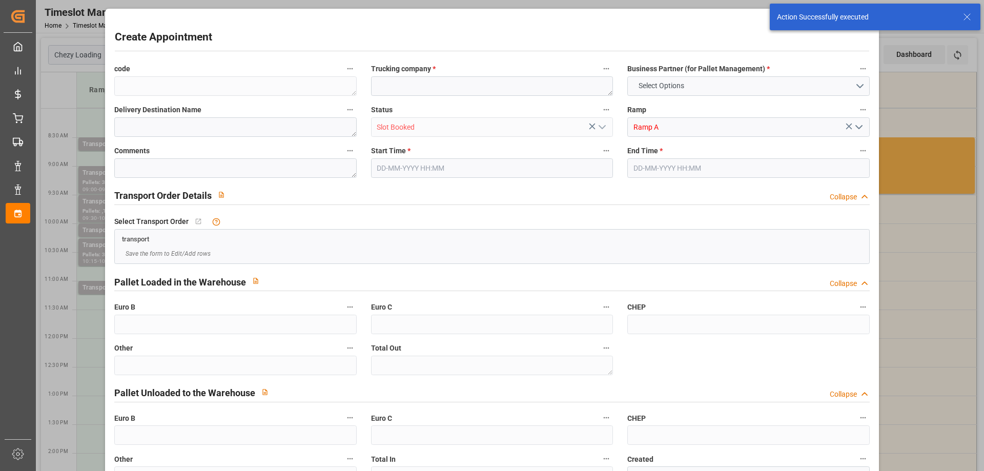
type input "0"
type input "[DATE] 11:15"
type input "09-09-2025 11:30"
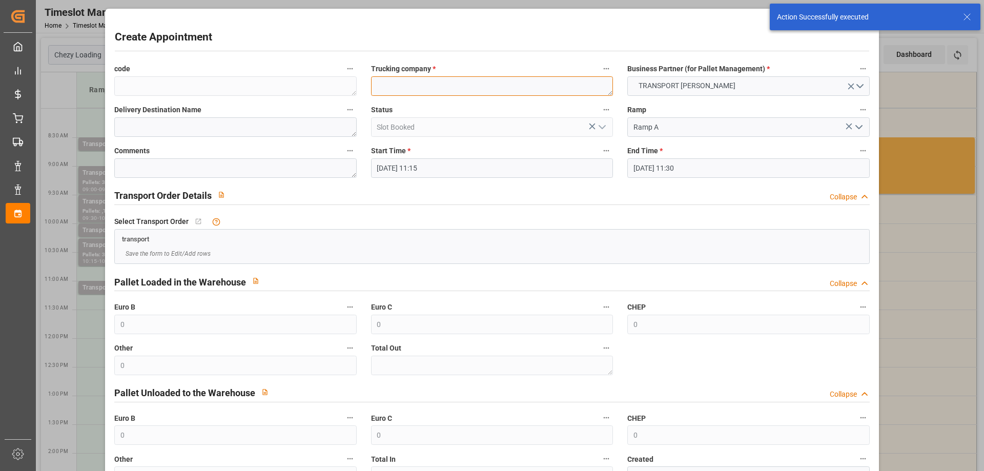
click at [386, 93] on textarea at bounding box center [492, 85] width 242 height 19
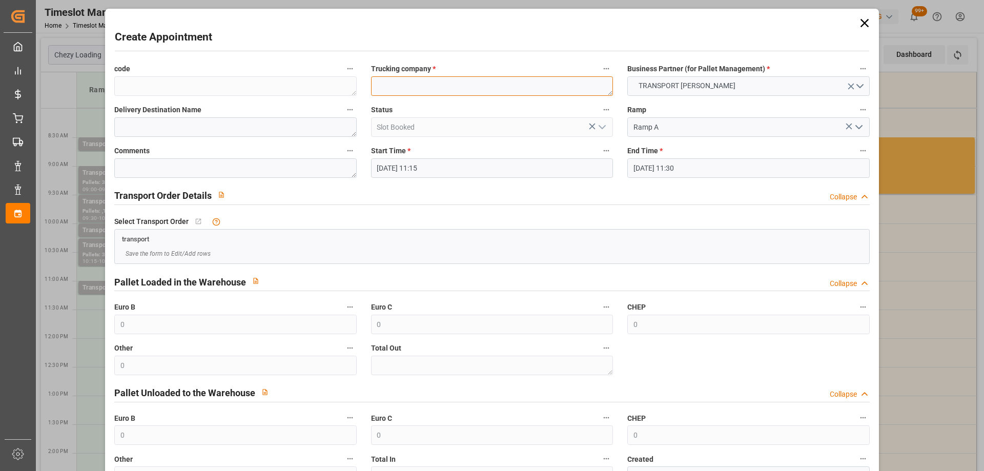
paste textarea "REAU"
type textarea "REAU"
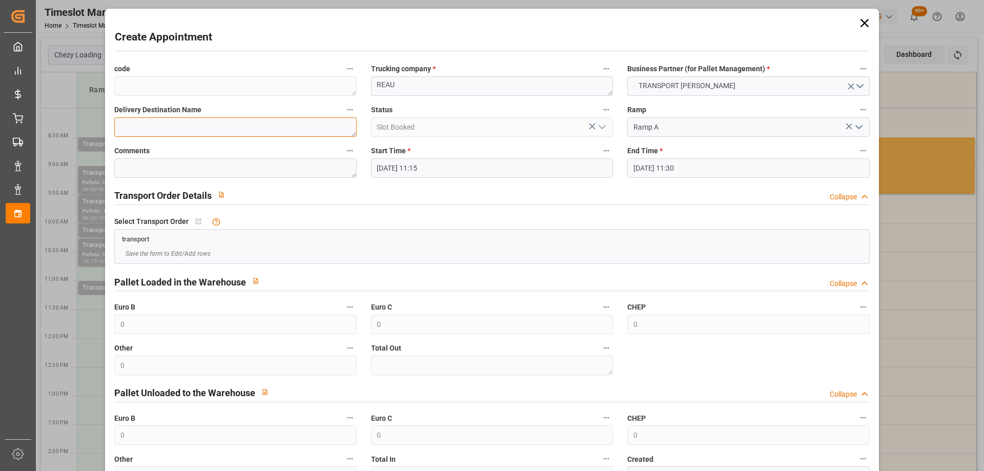
click at [148, 126] on textarea at bounding box center [235, 126] width 242 height 19
paste textarea "REAU"
type textarea "REAU"
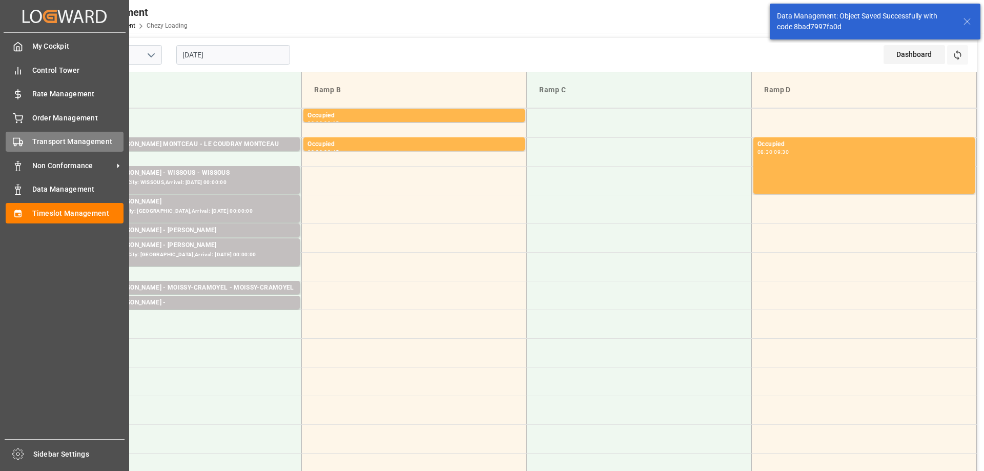
click at [53, 147] on span "Transport Management" at bounding box center [78, 141] width 92 height 11
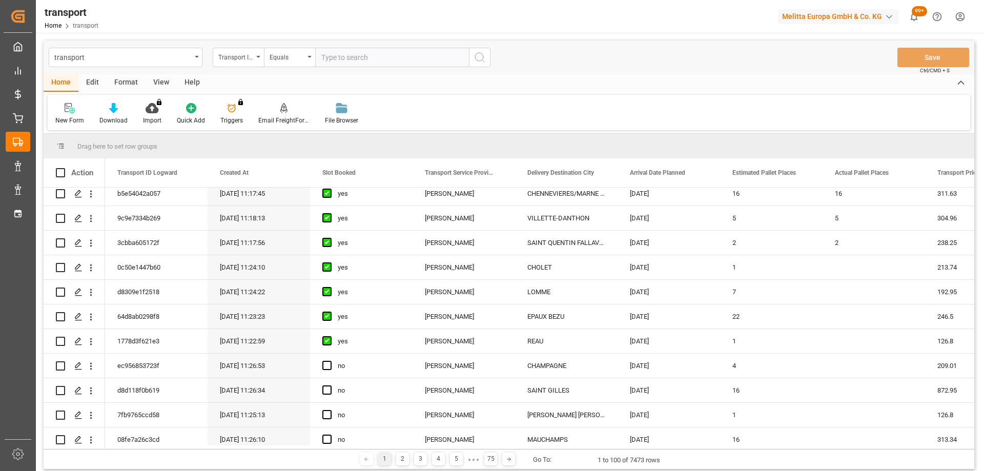
scroll to position [256, 0]
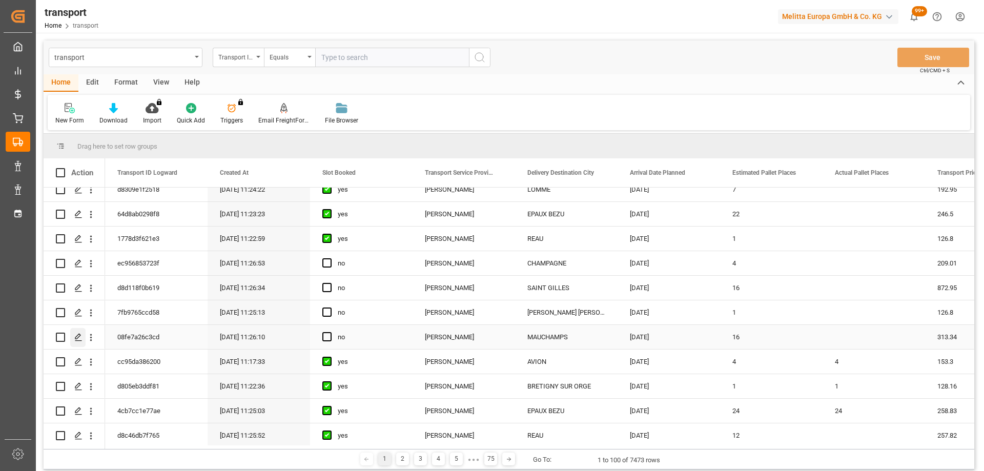
click at [81, 336] on icon "Press SPACE to select this row." at bounding box center [78, 337] width 8 height 8
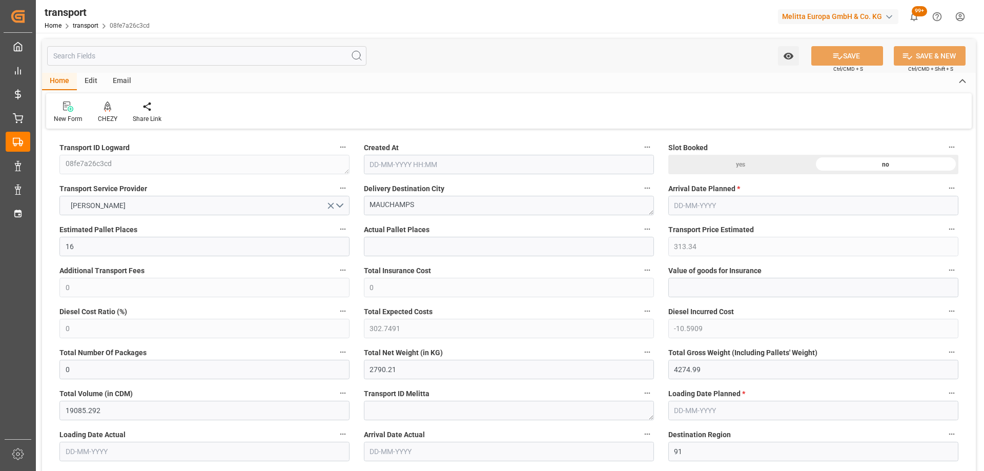
type input "[DATE] 11:26"
type input "[DATE]"
drag, startPoint x: 440, startPoint y: 201, endPoint x: 363, endPoint y: 201, distance: 77.4
click at [363, 201] on div "Delivery Destination City MAUCHAMPS" at bounding box center [509, 198] width 304 height 41
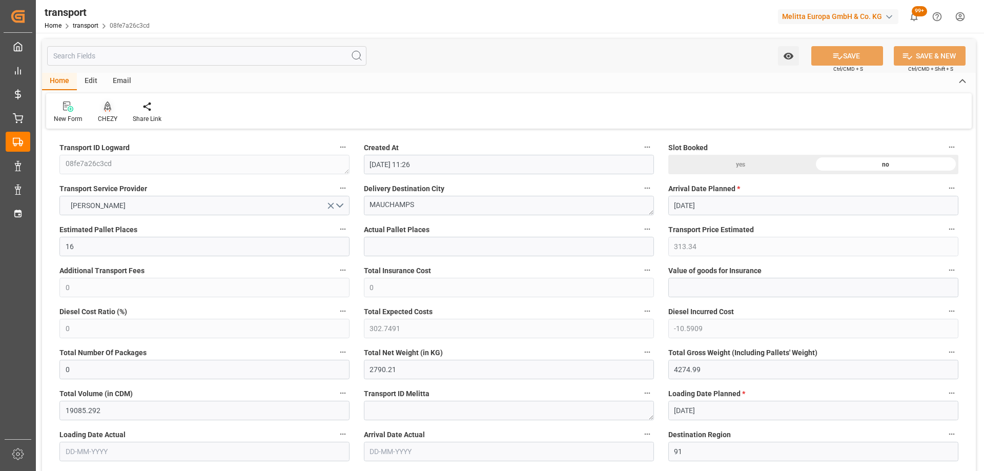
click at [108, 111] on icon at bounding box center [107, 106] width 7 height 10
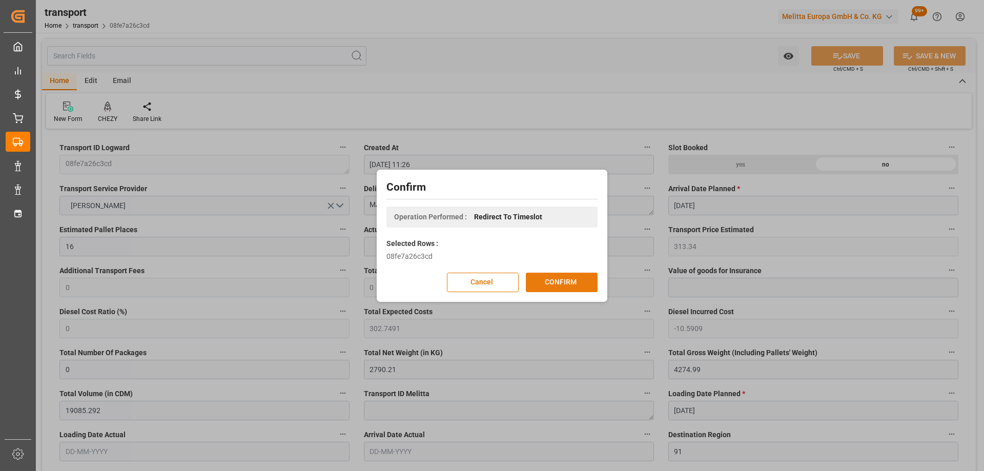
click at [551, 288] on button "CONFIRM" at bounding box center [562, 282] width 72 height 19
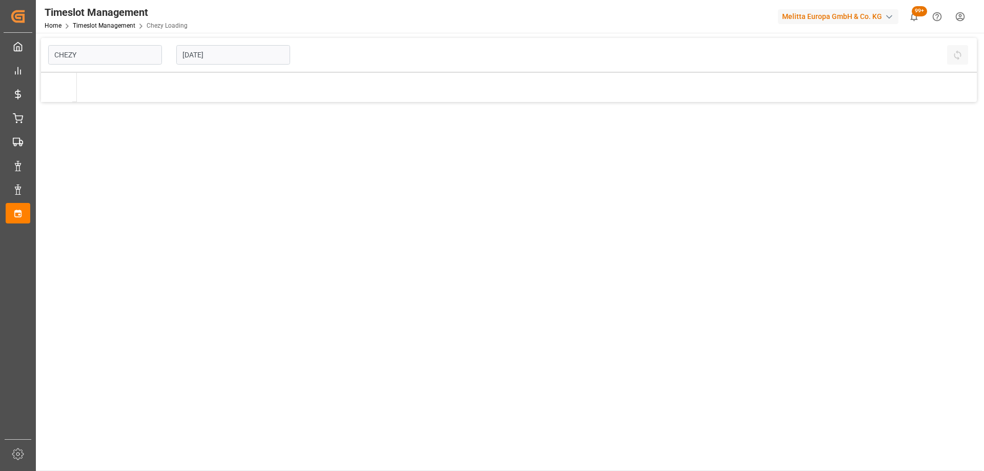
type input "Chezy Loading"
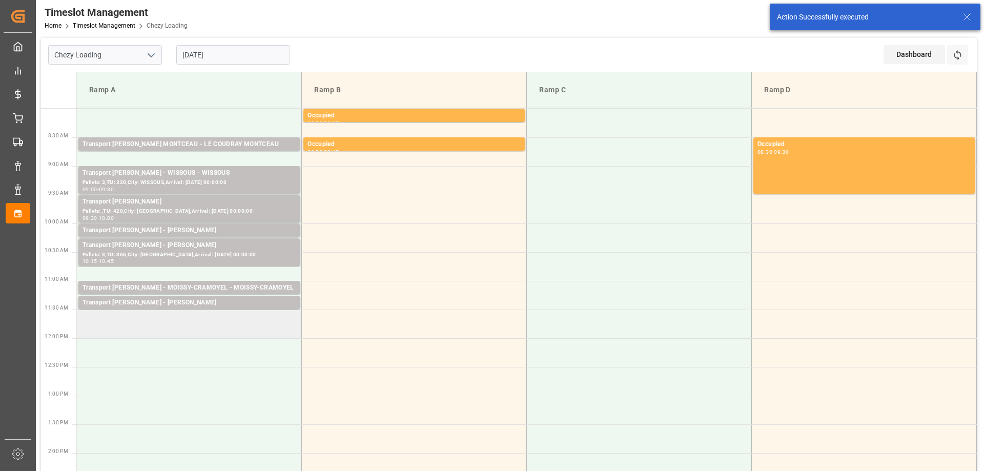
click at [155, 323] on td at bounding box center [189, 324] width 225 height 29
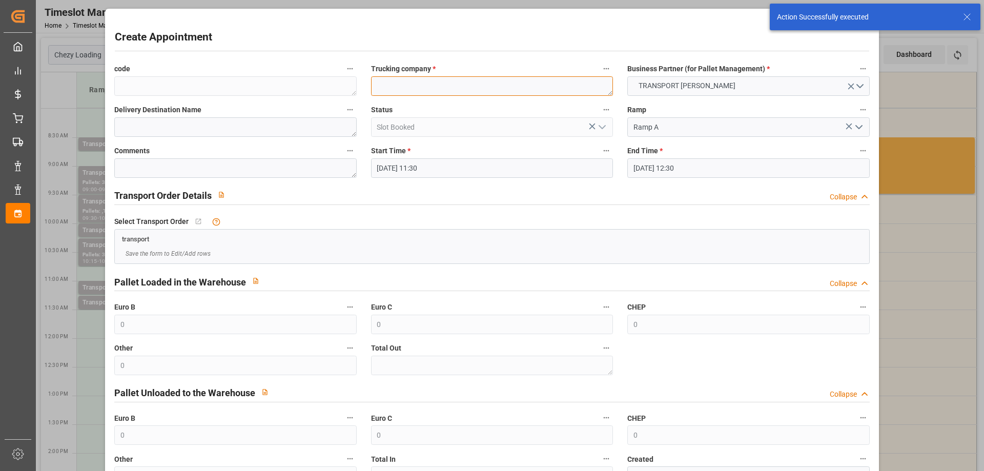
click at [392, 84] on textarea at bounding box center [492, 85] width 242 height 19
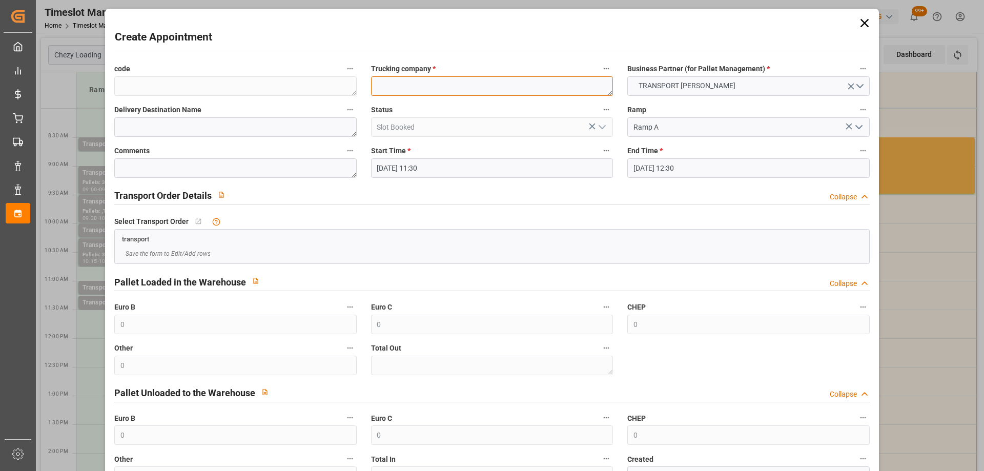
paste textarea "MAUCHAMPS"
type textarea "MAUCHAMPS"
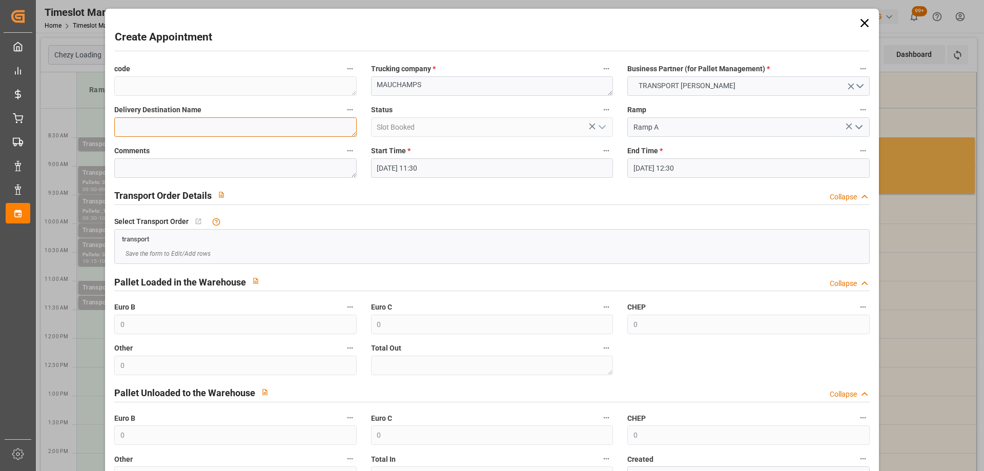
paste textarea "MAUCHAMPS"
type textarea "MAUCHAMPSMAUCHAMPS"
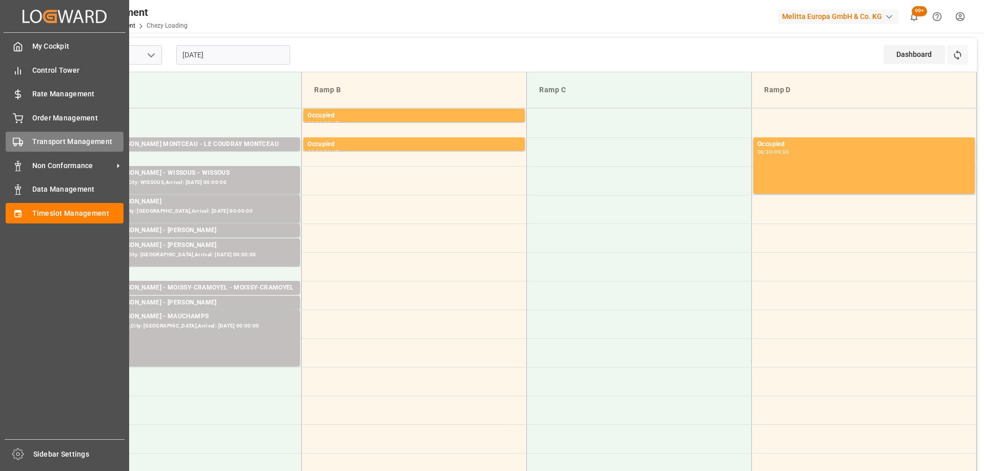
click at [62, 146] on span "Transport Management" at bounding box center [78, 141] width 92 height 11
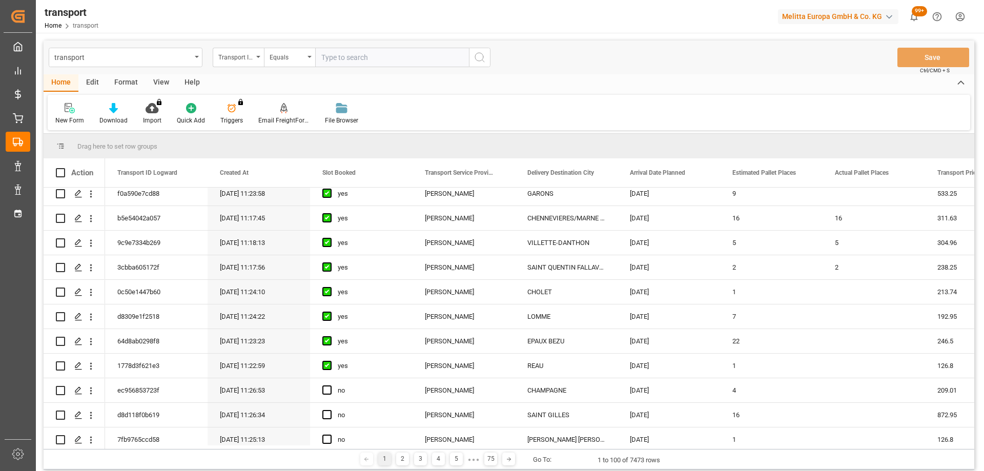
scroll to position [256, 0]
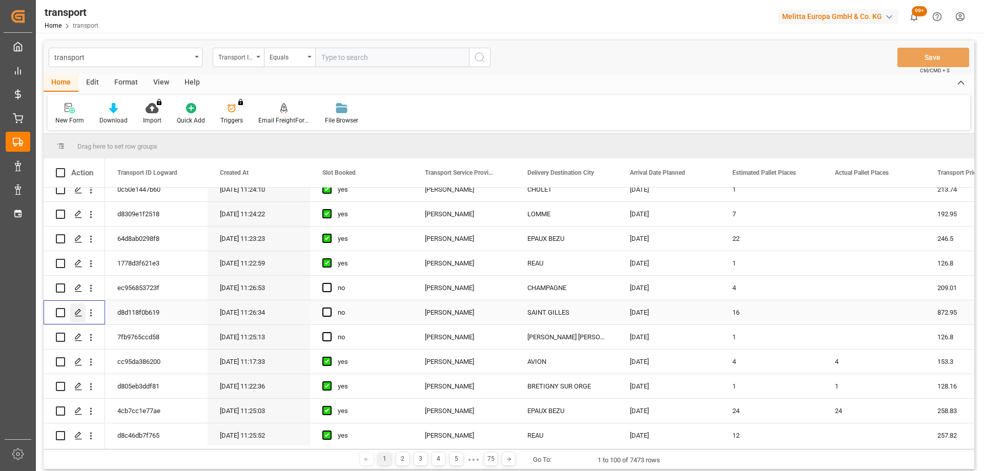
click at [75, 315] on icon "Press SPACE to select this row." at bounding box center [78, 313] width 8 height 8
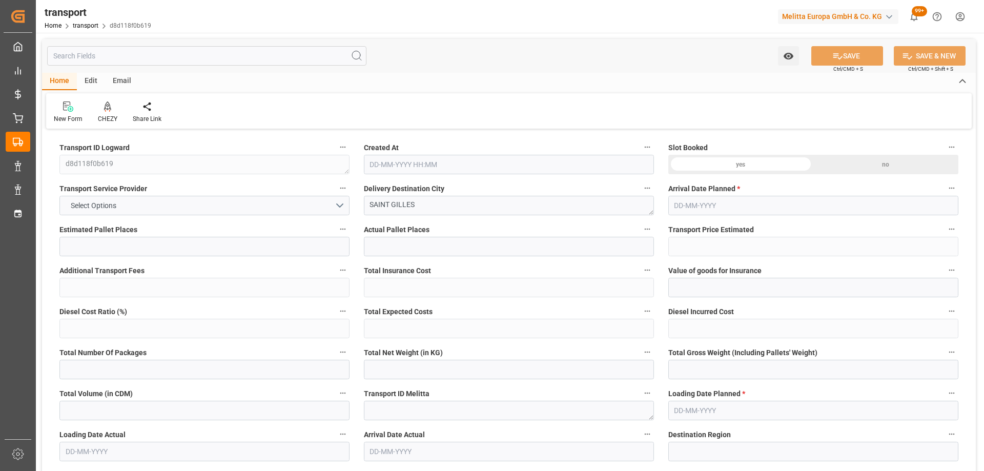
type input "16"
type input "872.95"
type input "0"
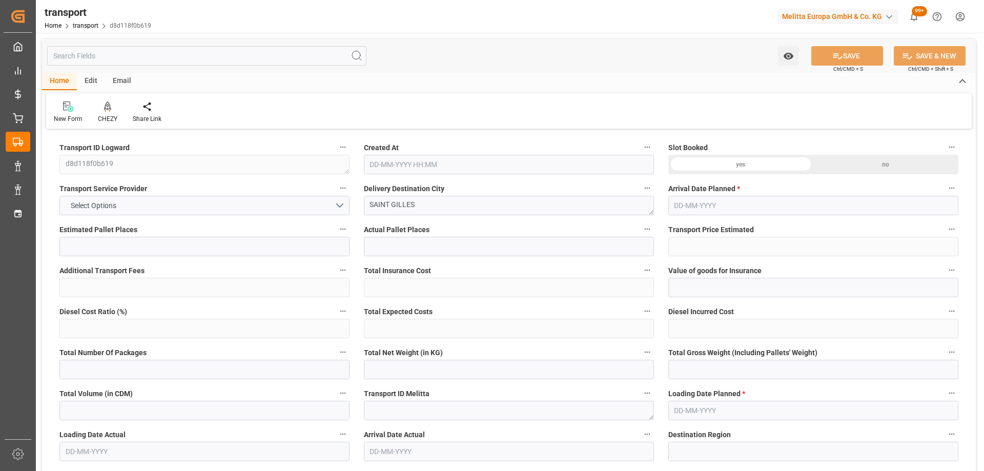
type input "843.4443"
type input "-29.5057"
type input "0"
type input "3412.962"
type input "5641.194"
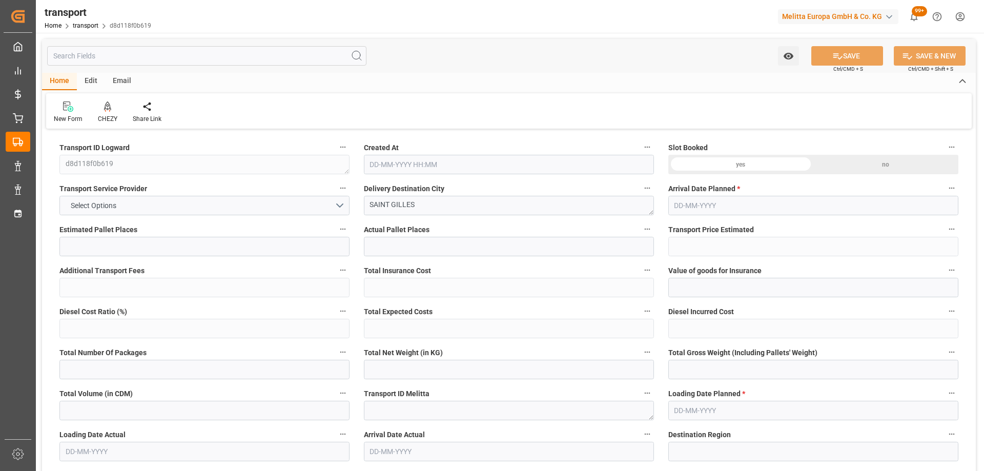
type input "19999.44"
type input "30"
type input "21"
type input "662"
type input "31"
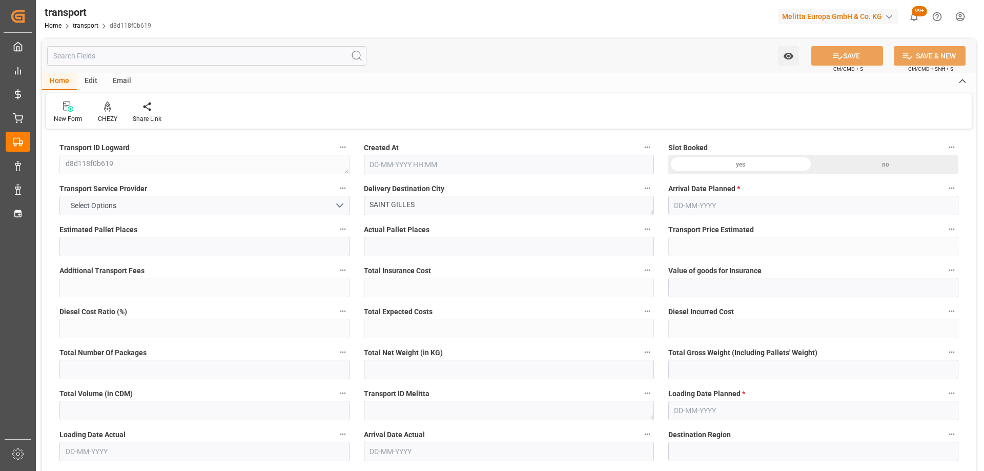
type input "101"
type input "4673.73"
type input "0"
type input "4710.8598"
type input "0"
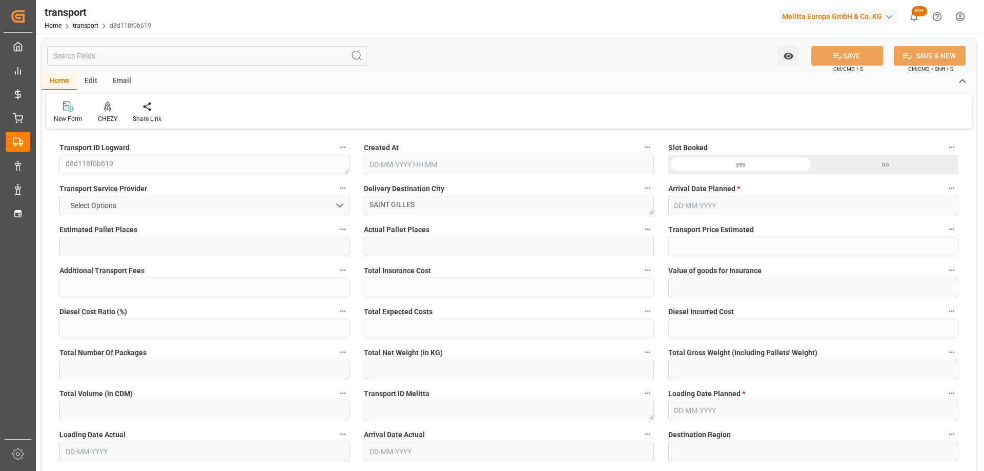
type input "0"
type input "21"
type input "35"
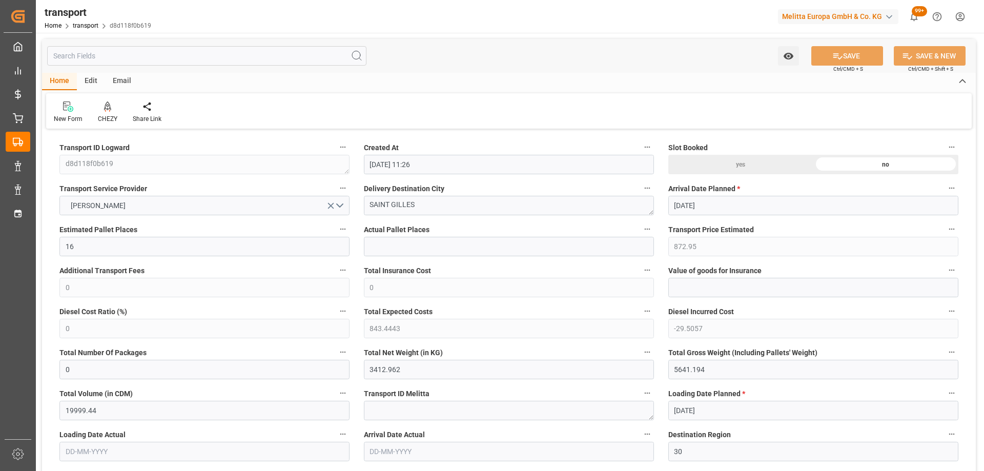
type input "[DATE] 11:26"
type input "[DATE]"
drag, startPoint x: 437, startPoint y: 207, endPoint x: 333, endPoint y: 206, distance: 103.5
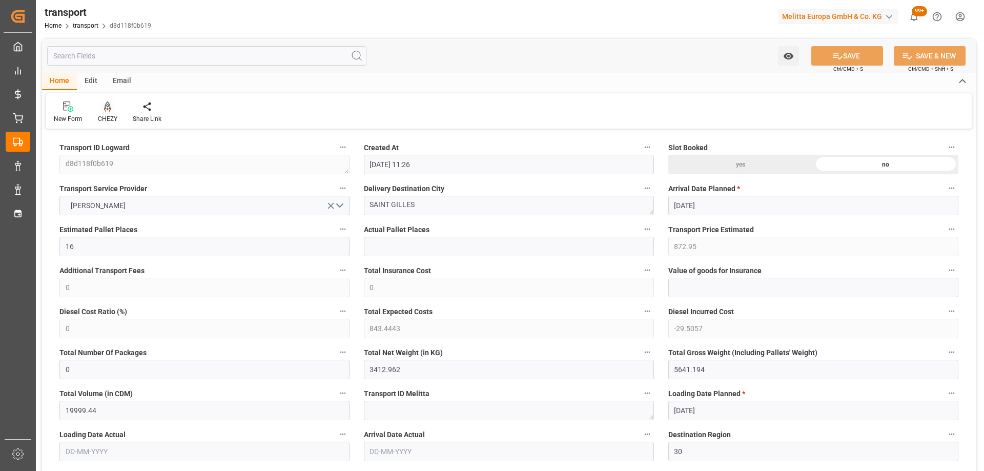
click at [108, 112] on div "CHEZY" at bounding box center [107, 112] width 35 height 23
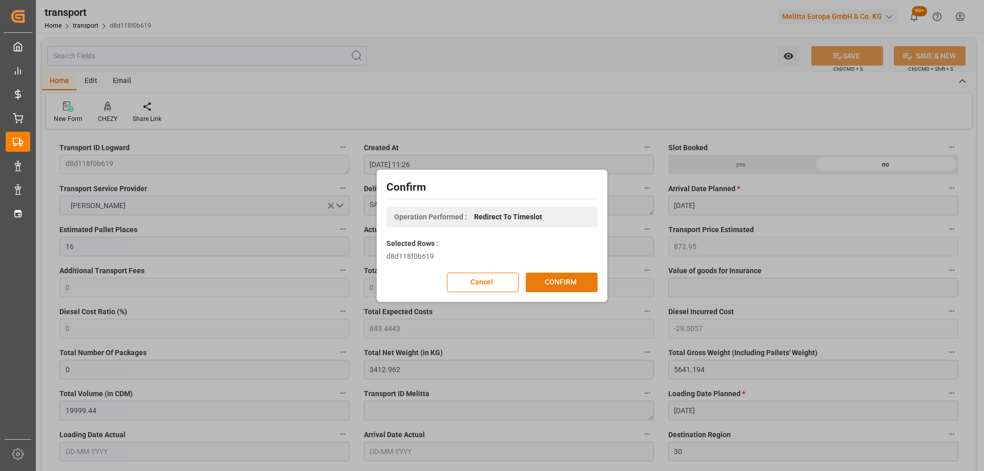
click at [557, 285] on button "CONFIRM" at bounding box center [562, 282] width 72 height 19
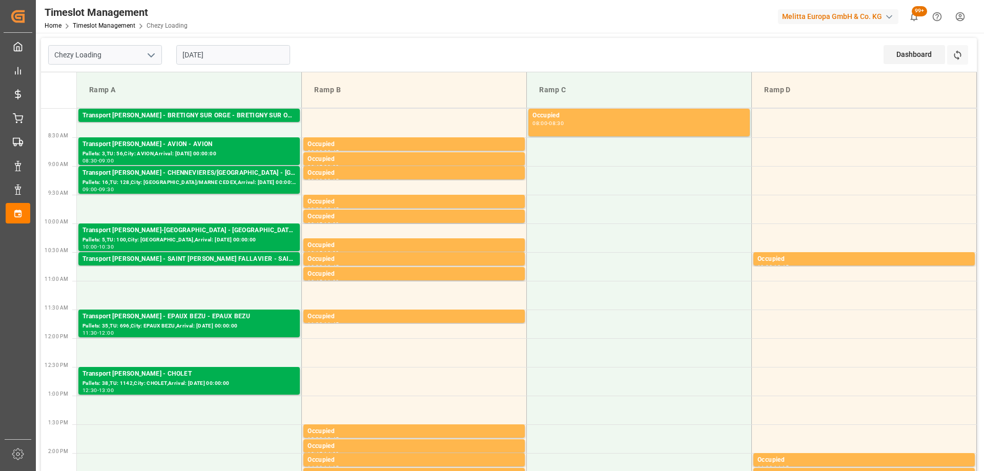
click at [239, 50] on input "[DATE]" at bounding box center [233, 54] width 114 height 19
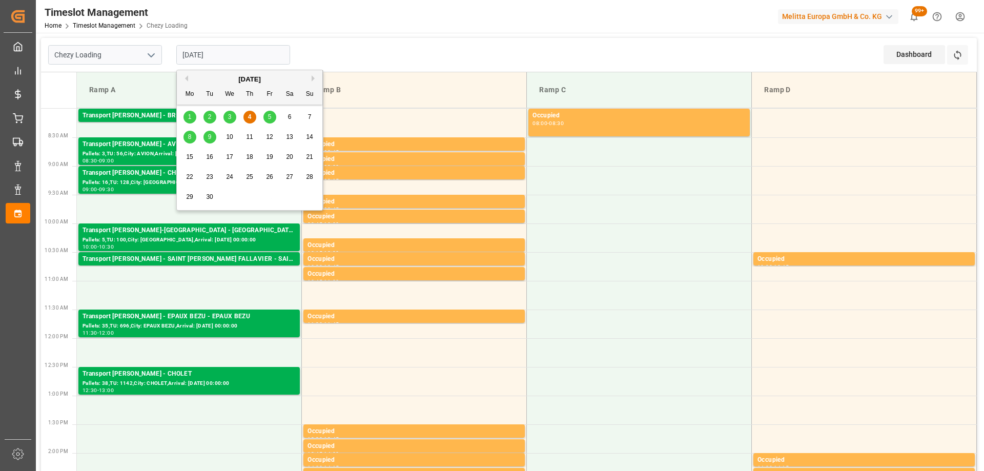
click at [210, 138] on span "9" at bounding box center [210, 136] width 4 height 7
type input "[DATE]"
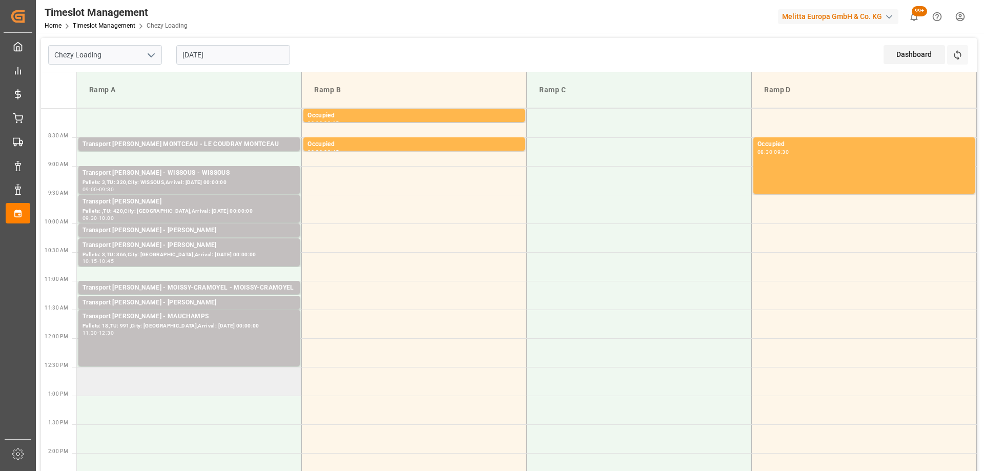
click at [122, 381] on td at bounding box center [189, 381] width 225 height 29
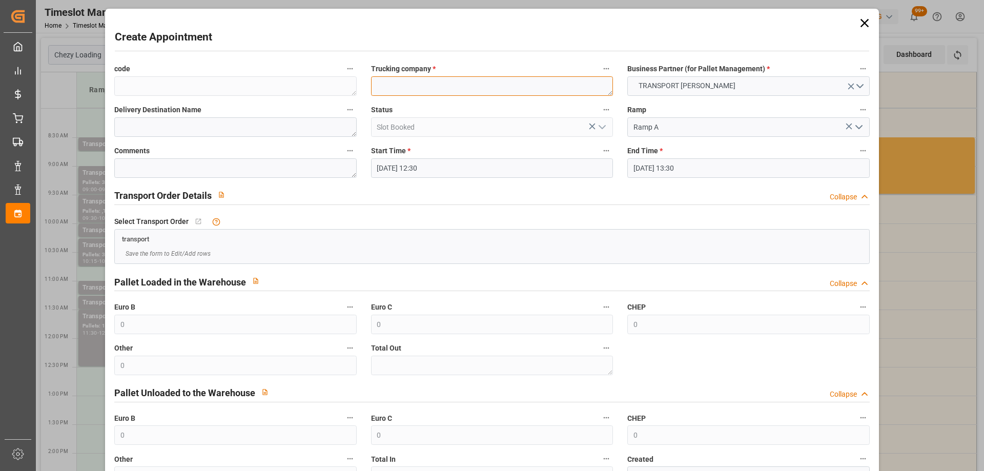
paste textarea "SAINT GILLES"
type textarea "SAINT GILLES"
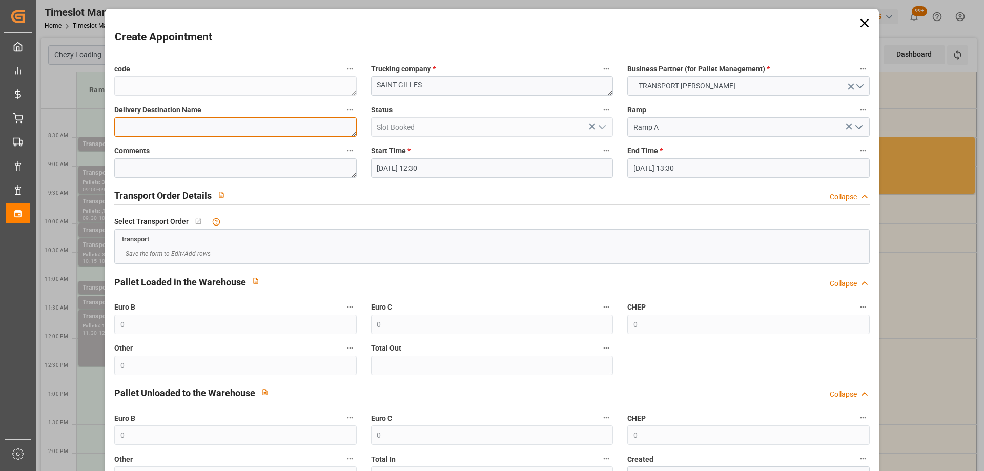
paste textarea "SAINT GILLES"
type textarea "SAINT GILLES"
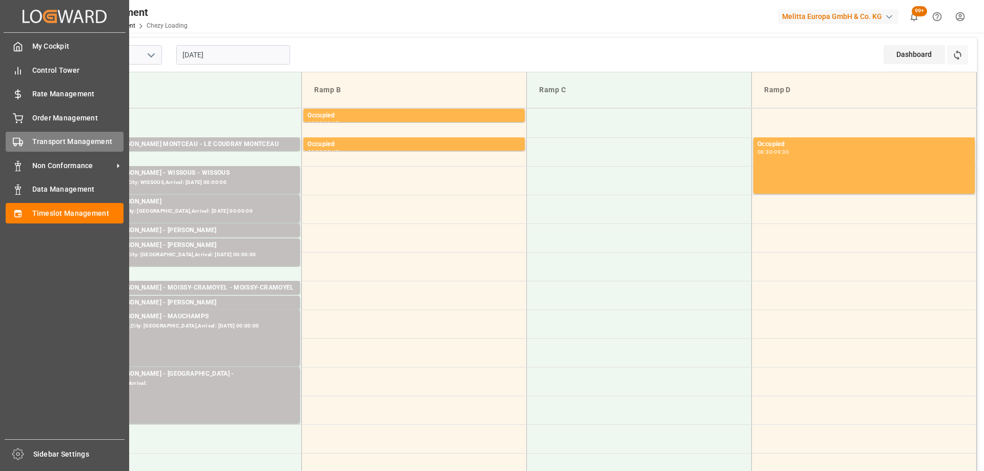
click at [47, 136] on div "Transport Management Transport Management" at bounding box center [65, 142] width 118 height 20
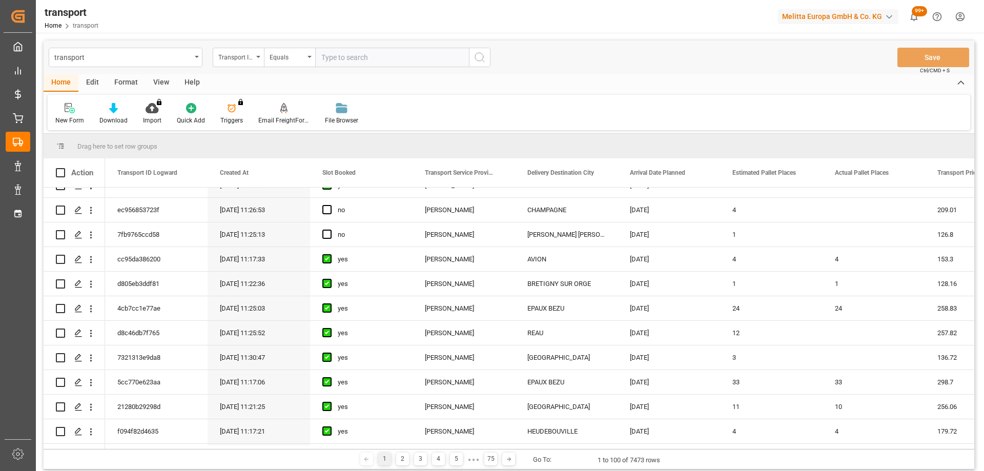
scroll to position [256, 0]
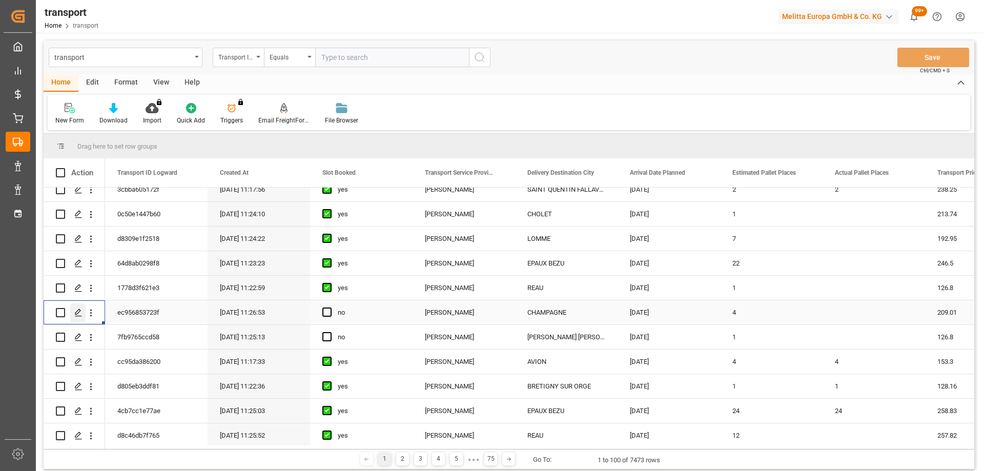
click at [78, 314] on icon "Press SPACE to select this row." at bounding box center [78, 313] width 8 height 8
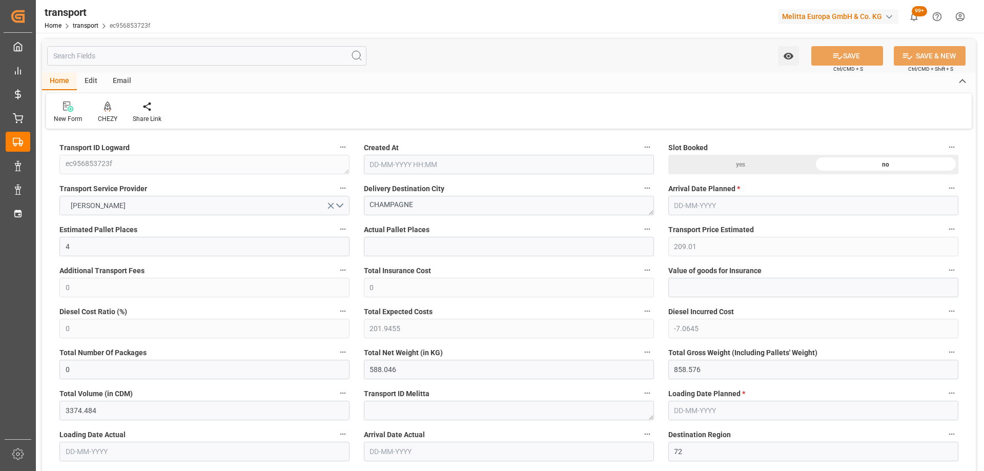
type input "4"
type input "209.01"
type input "0"
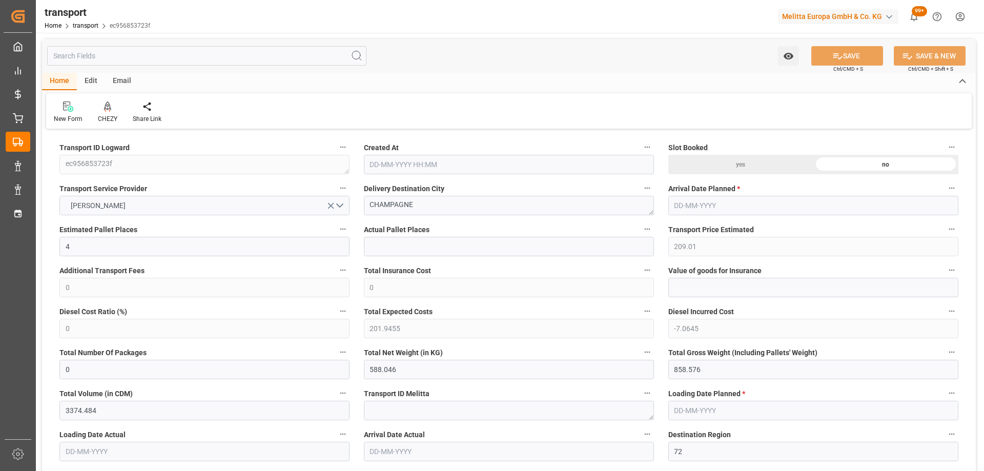
type input "201.9455"
type input "-7.0645"
type input "0"
type input "588.046"
type input "858.576"
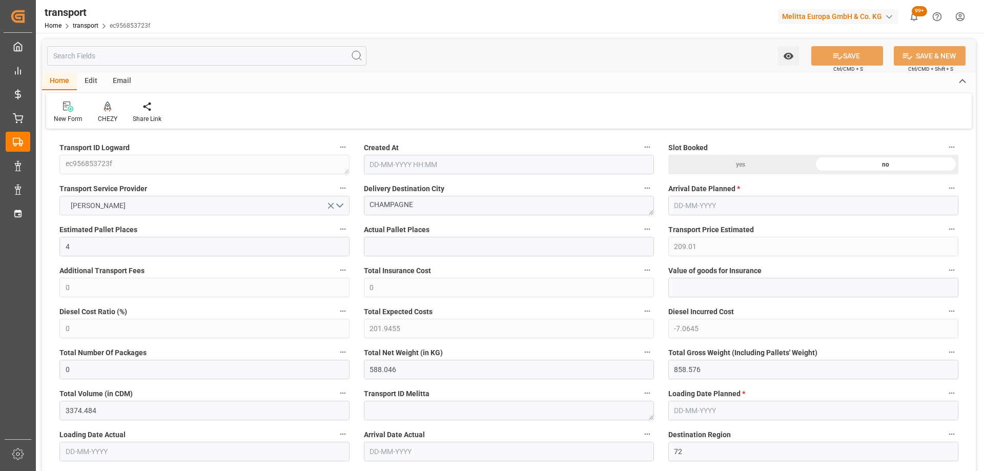
type input "3374.484"
type input "72"
type input "3"
type input "148"
type input "6"
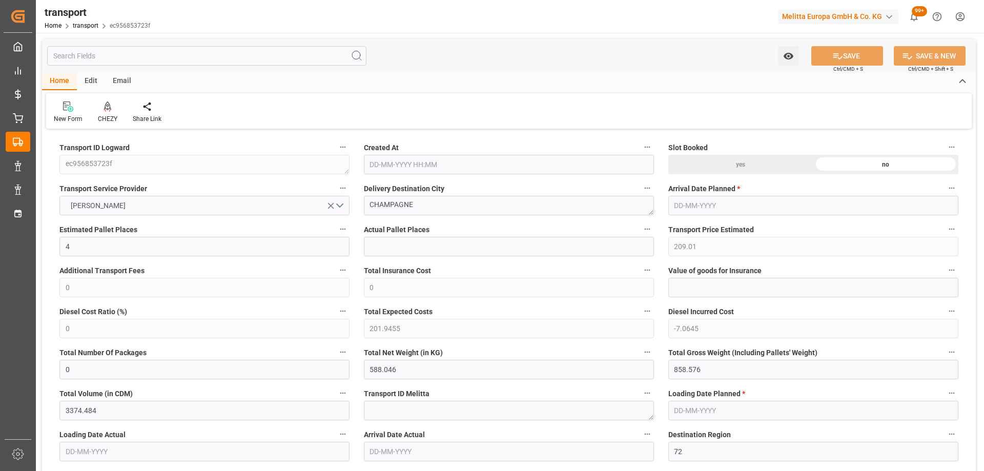
type input "101"
type input "701.432"
type input "0"
type input "4710.8598"
type input "0"
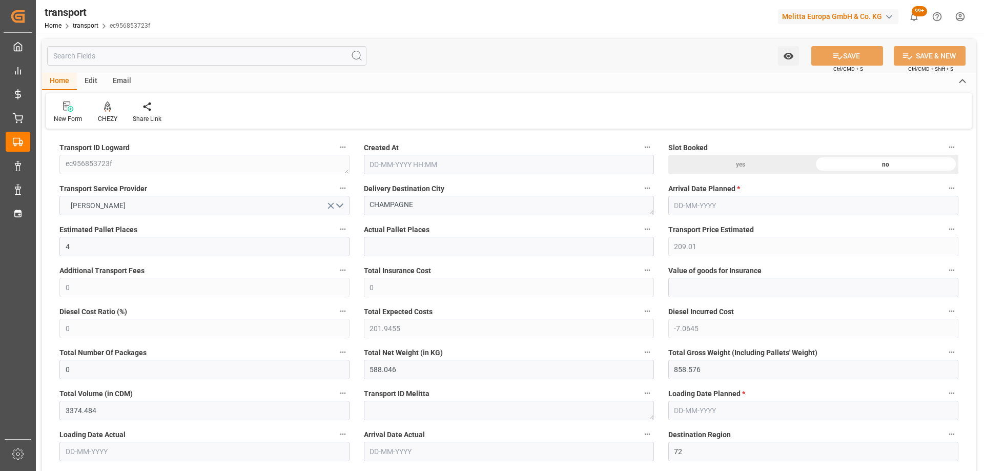
type input "0"
type input "21"
type input "35"
type input "04-09-2025 11:26"
type input "11-09-2025"
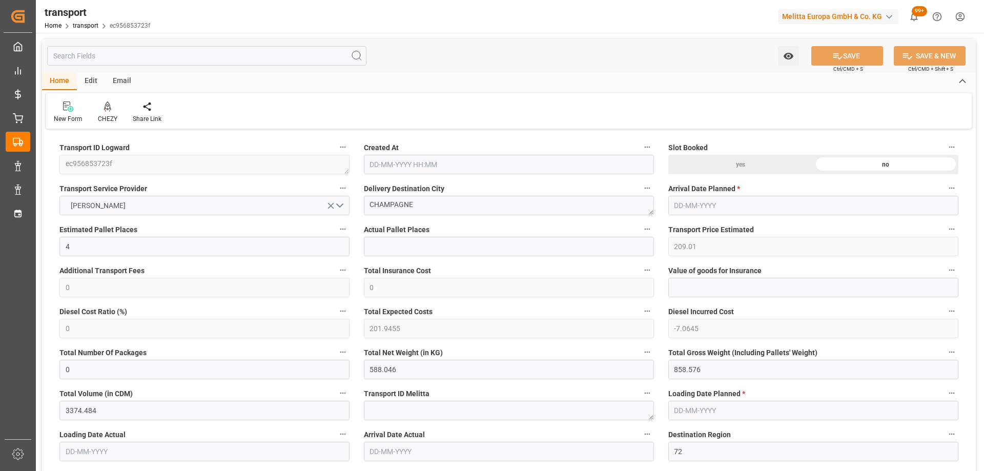
type input "10-09-2025"
drag, startPoint x: 430, startPoint y: 201, endPoint x: 318, endPoint y: 206, distance: 111.8
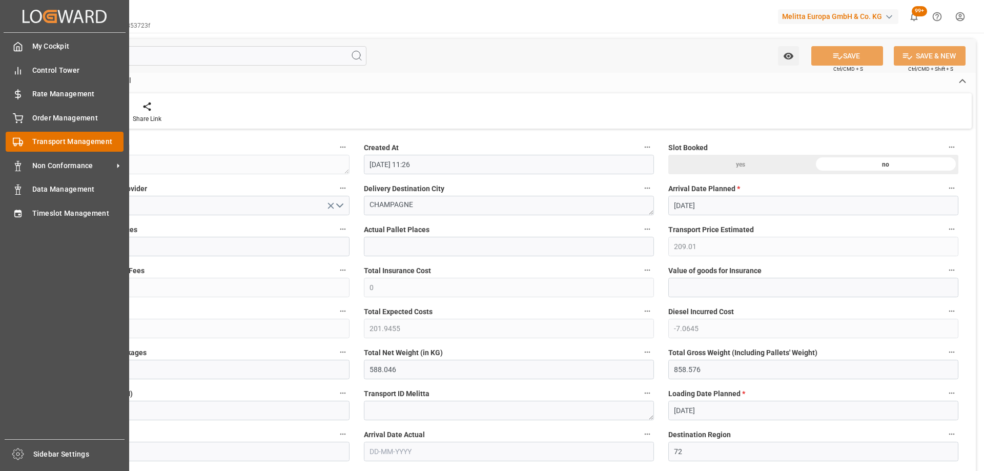
click at [71, 146] on span "Transport Management" at bounding box center [78, 141] width 92 height 11
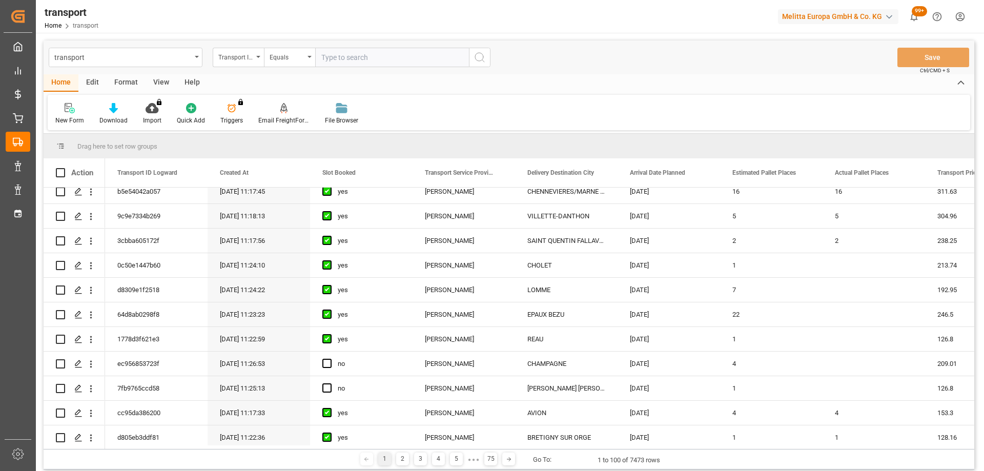
scroll to position [308, 0]
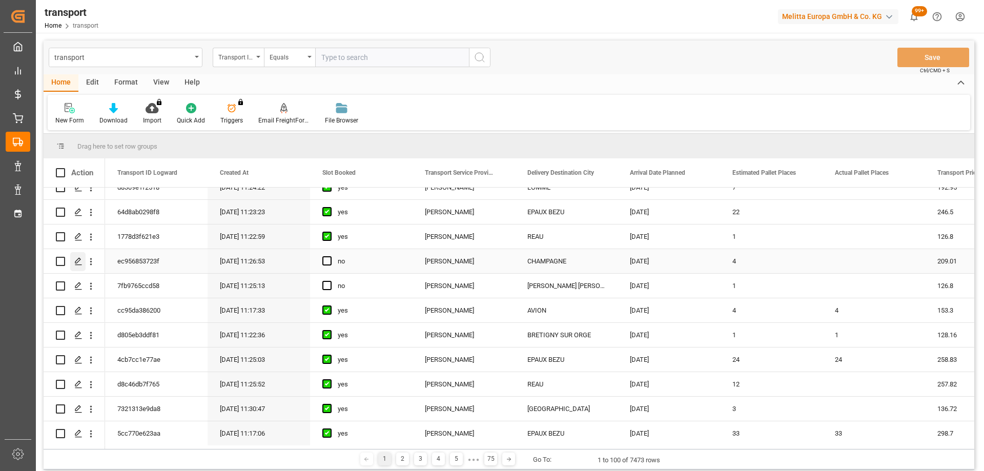
click at [79, 263] on icon "Press SPACE to select this row." at bounding box center [78, 261] width 8 height 8
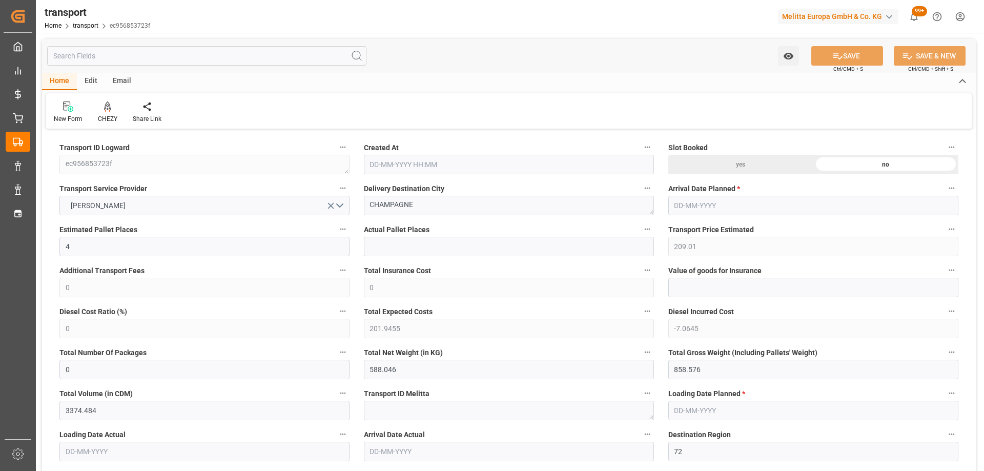
type input "4"
type input "209.01"
type input "0"
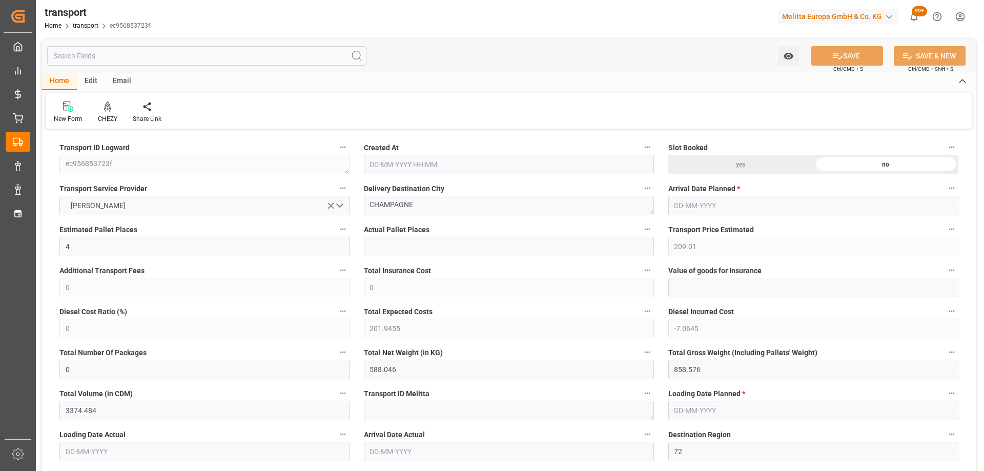
type input "201.9455"
type input "-7.0645"
type input "0"
type input "588.046"
type input "858.576"
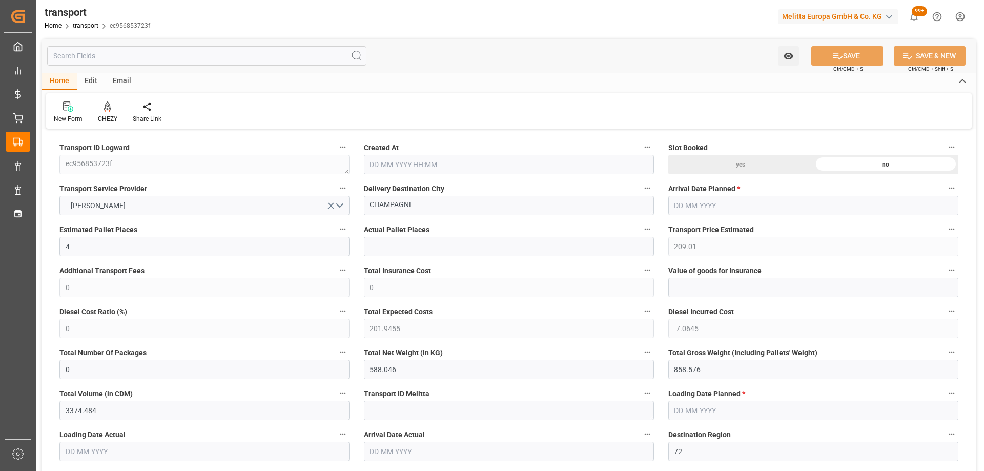
type input "3374.484"
type input "72"
type input "3"
type input "148"
type input "6"
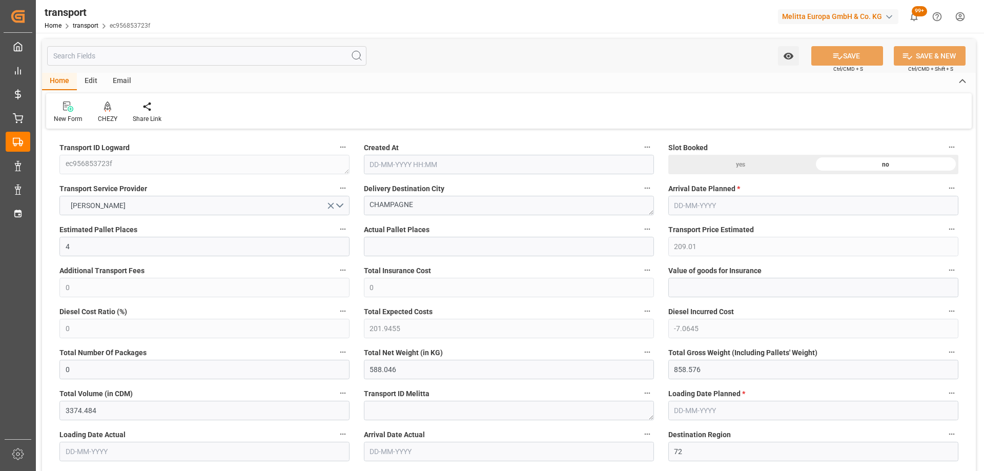
type input "101"
type input "701.432"
type input "0"
type input "4710.8598"
type input "0"
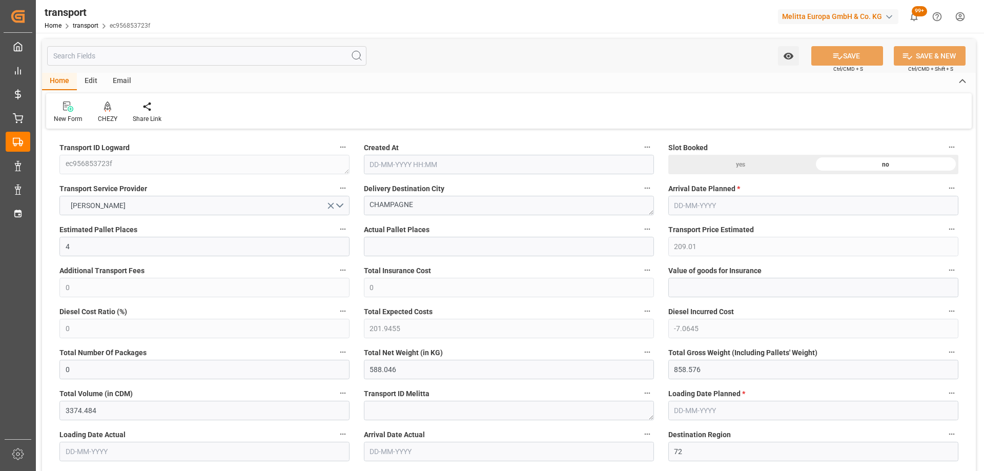
type input "0"
type input "21"
type input "35"
type input "04-09-2025 11:26"
type input "11-09-2025"
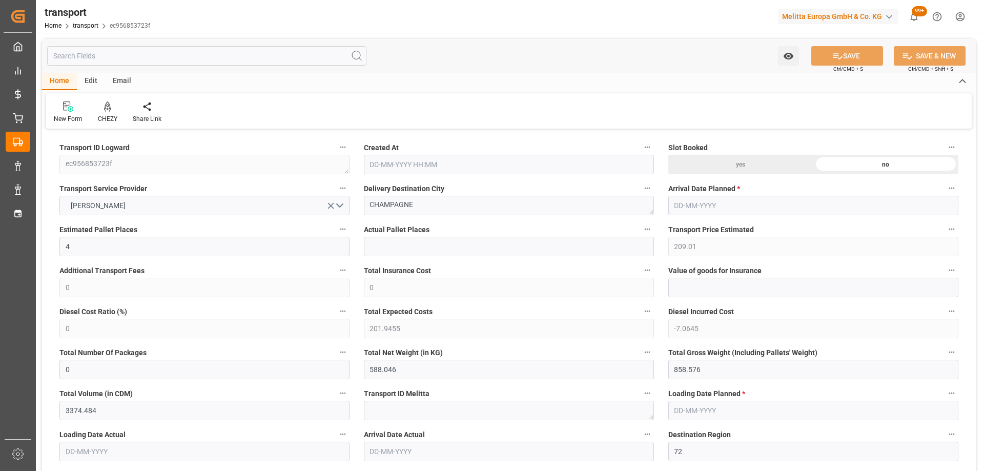
type input "10-09-2025"
drag, startPoint x: 430, startPoint y: 205, endPoint x: 341, endPoint y: 205, distance: 88.7
click at [109, 113] on div "CHEZY" at bounding box center [107, 112] width 35 height 23
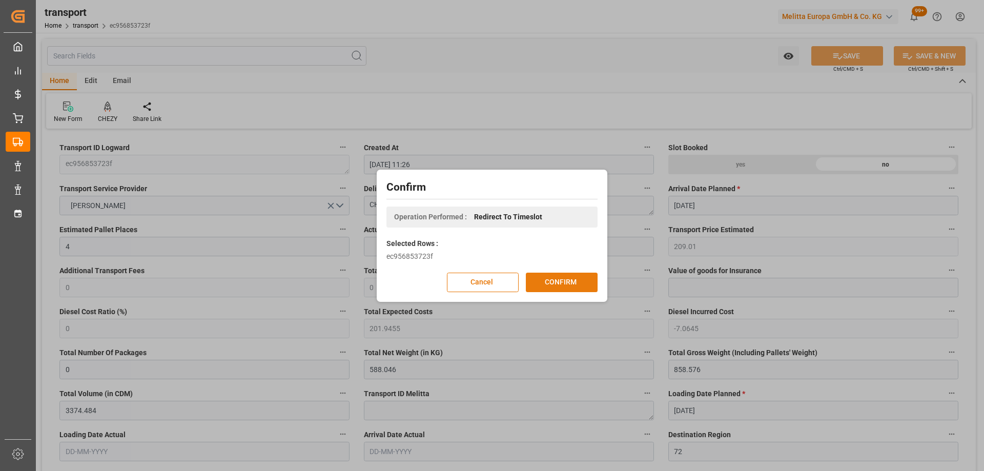
click at [558, 281] on button "CONFIRM" at bounding box center [562, 282] width 72 height 19
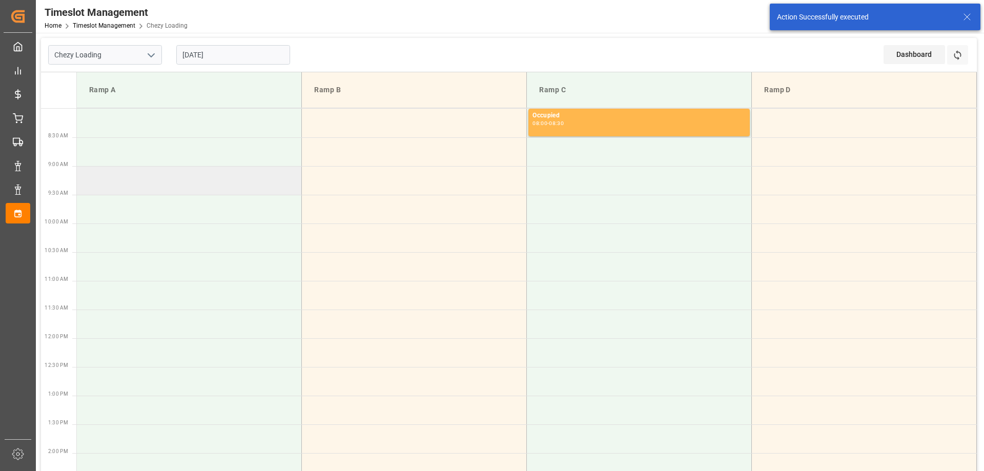
click at [110, 185] on td at bounding box center [189, 180] width 225 height 29
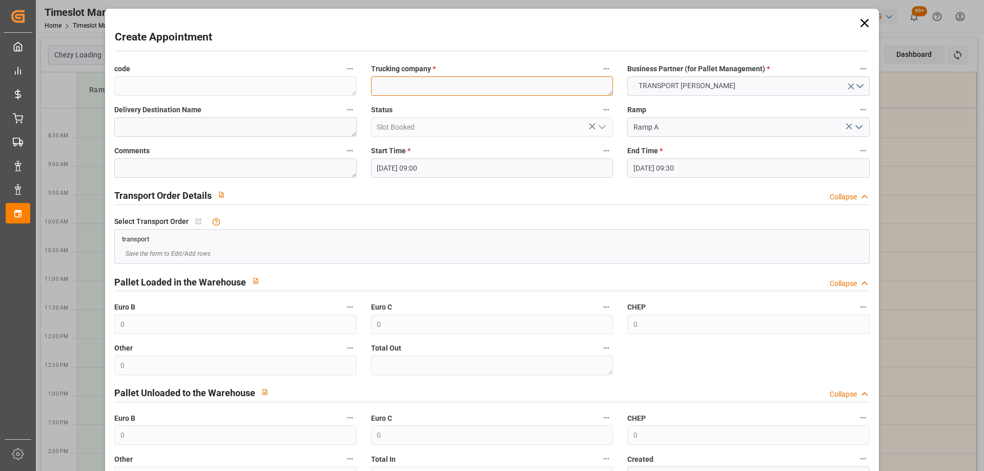
paste textarea "CHAMPAGNE"
type textarea "CHAMPAGNE"
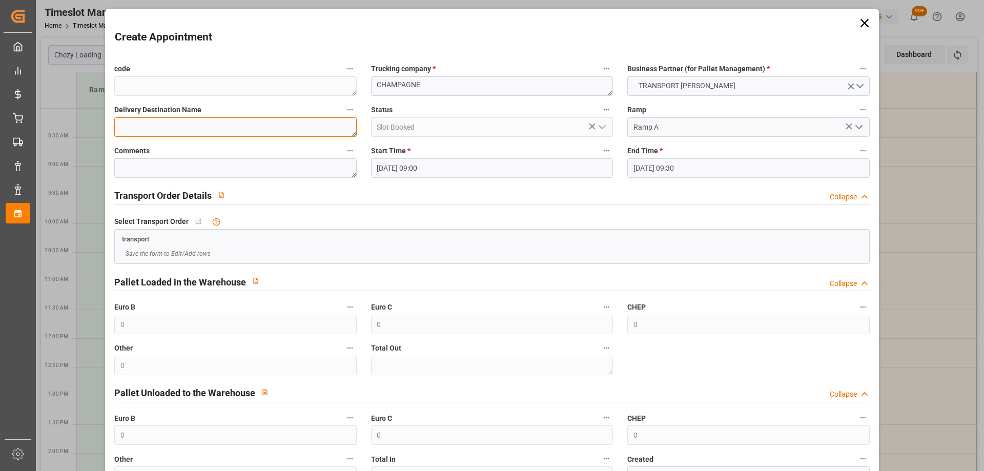
paste textarea "CHAMPAGNE"
type textarea "CHAMPAGNE"
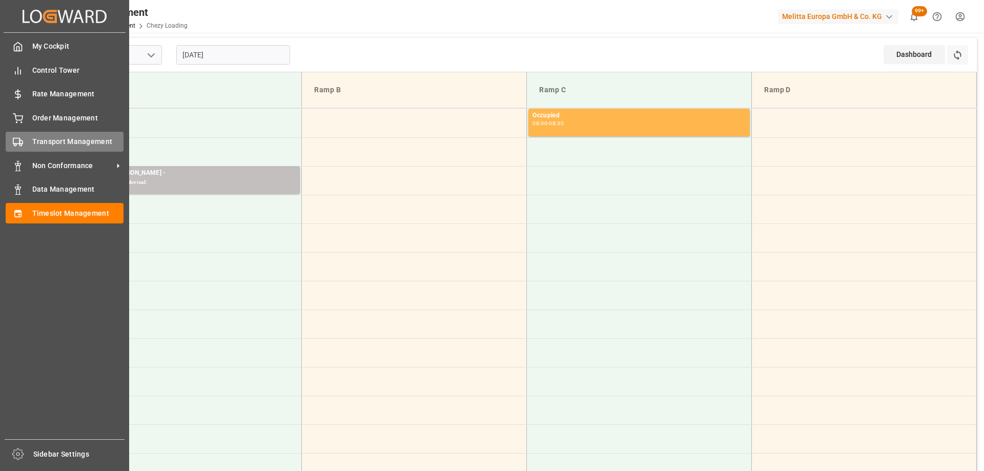
click at [79, 145] on span "Transport Management" at bounding box center [78, 141] width 92 height 11
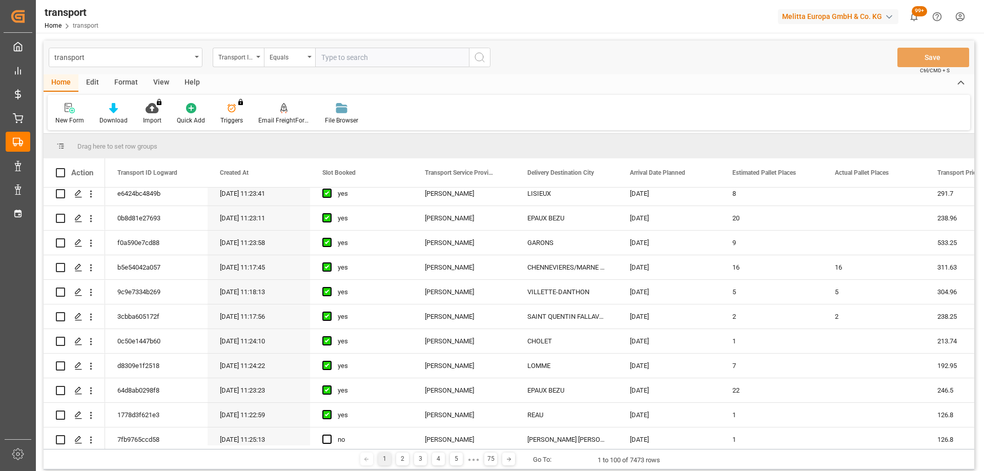
scroll to position [205, 0]
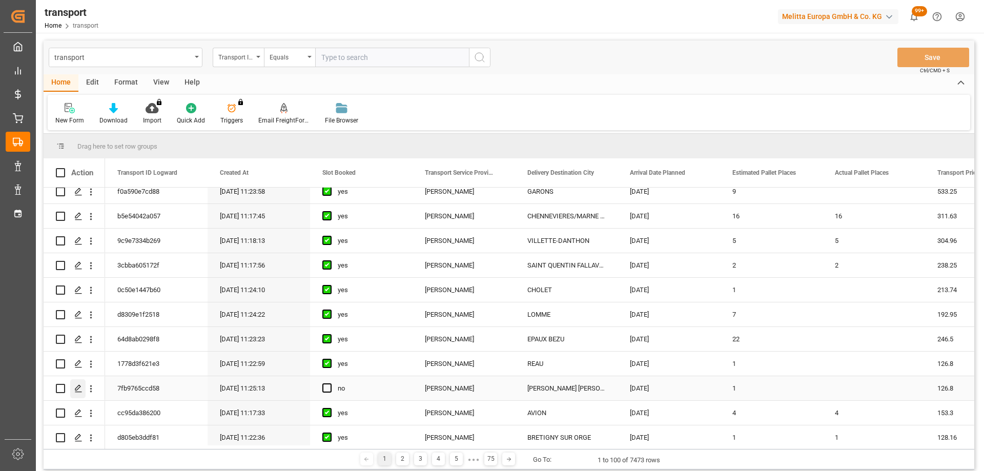
click at [76, 389] on icon "Press SPACE to select this row." at bounding box center [78, 388] width 8 height 8
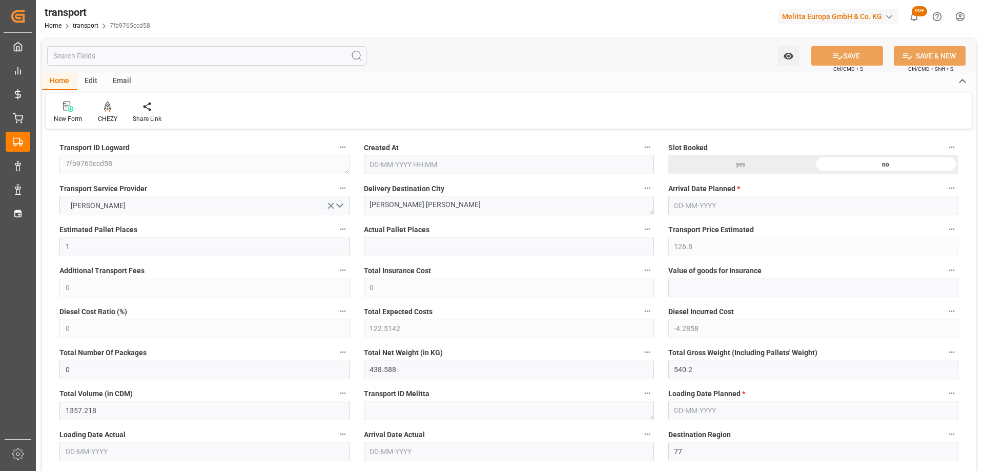
type input "04-09-2025 11:25"
type input "[DATE]"
drag, startPoint x: 395, startPoint y: 206, endPoint x: 346, endPoint y: 206, distance: 48.7
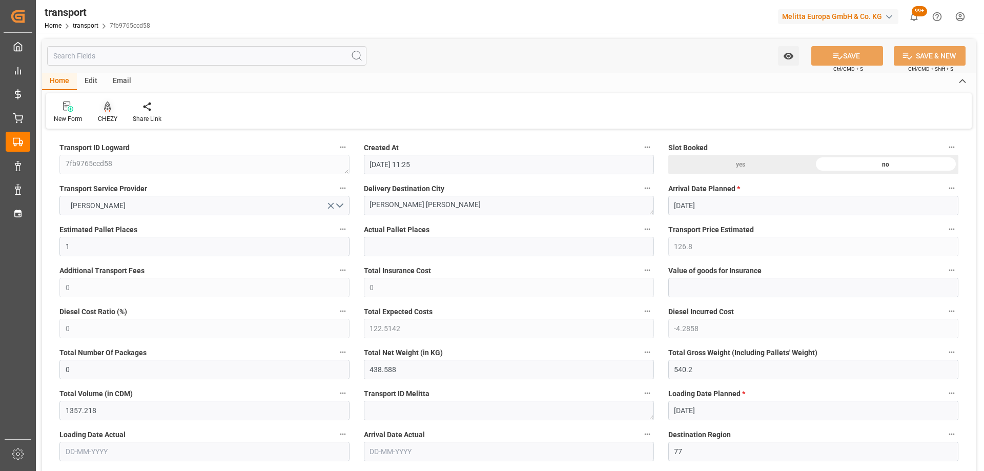
click at [106, 113] on div "CHEZY" at bounding box center [107, 112] width 35 height 23
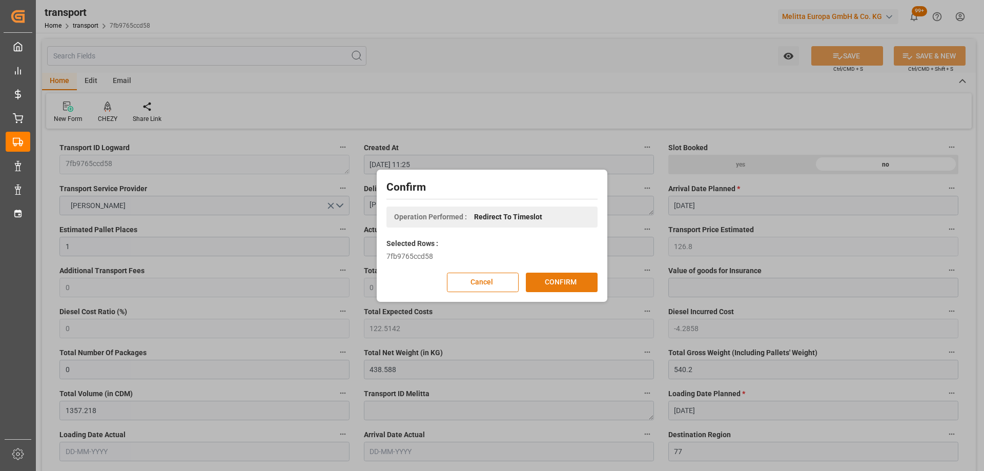
click at [557, 281] on button "CONFIRM" at bounding box center [562, 282] width 72 height 19
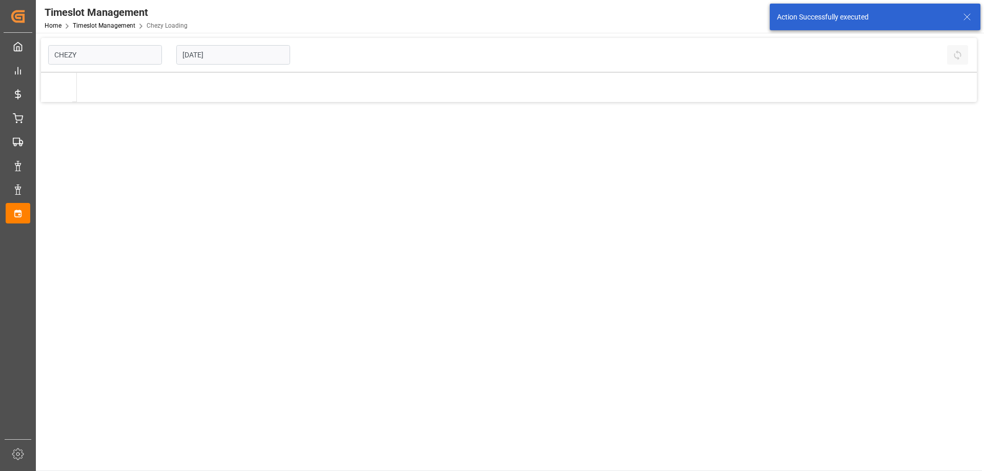
type input "Chezy Loading"
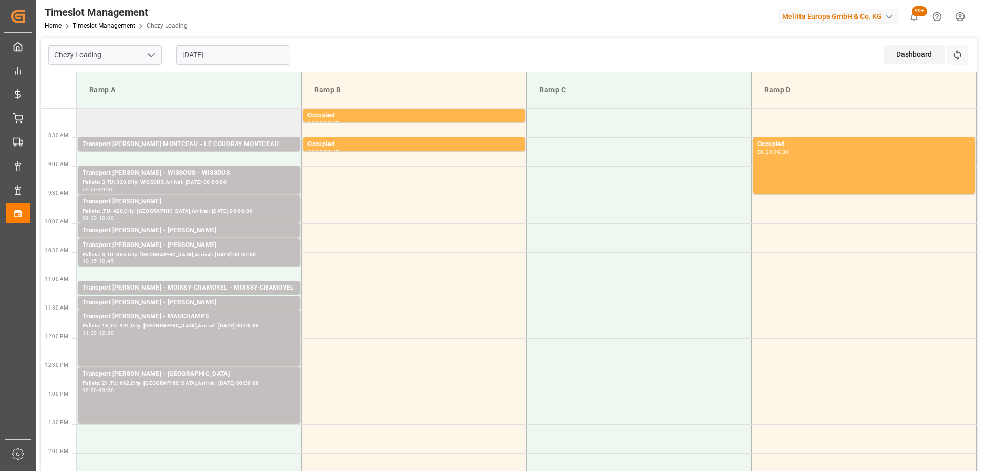
click at [165, 118] on td at bounding box center [189, 123] width 225 height 29
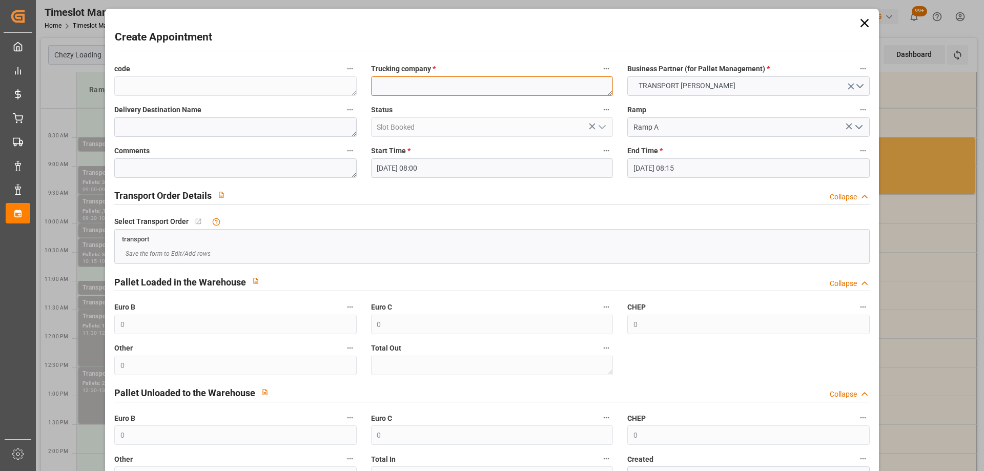
paste textarea "[PERSON_NAME] [PERSON_NAME]"
type textarea "[PERSON_NAME] [PERSON_NAME]"
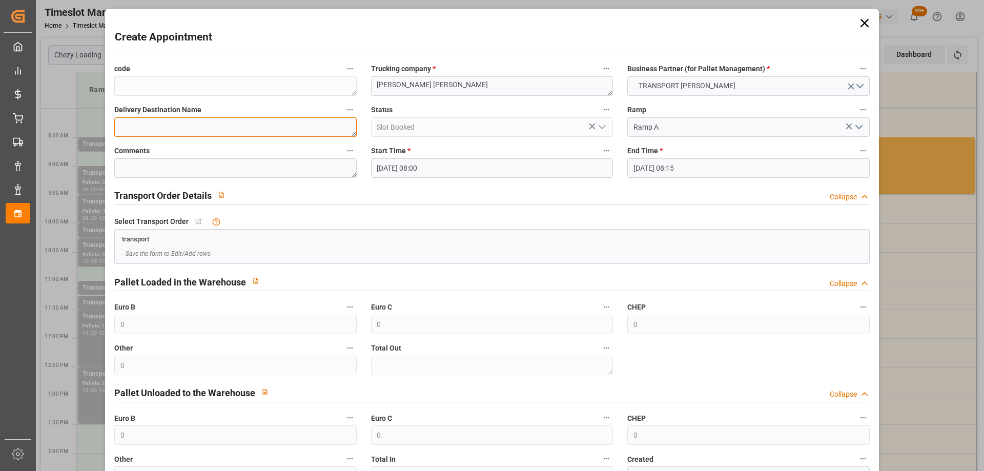
paste textarea "[PERSON_NAME] [PERSON_NAME]"
type textarea "[PERSON_NAME] [PERSON_NAME]"
